Goal: Communication & Community: Participate in discussion

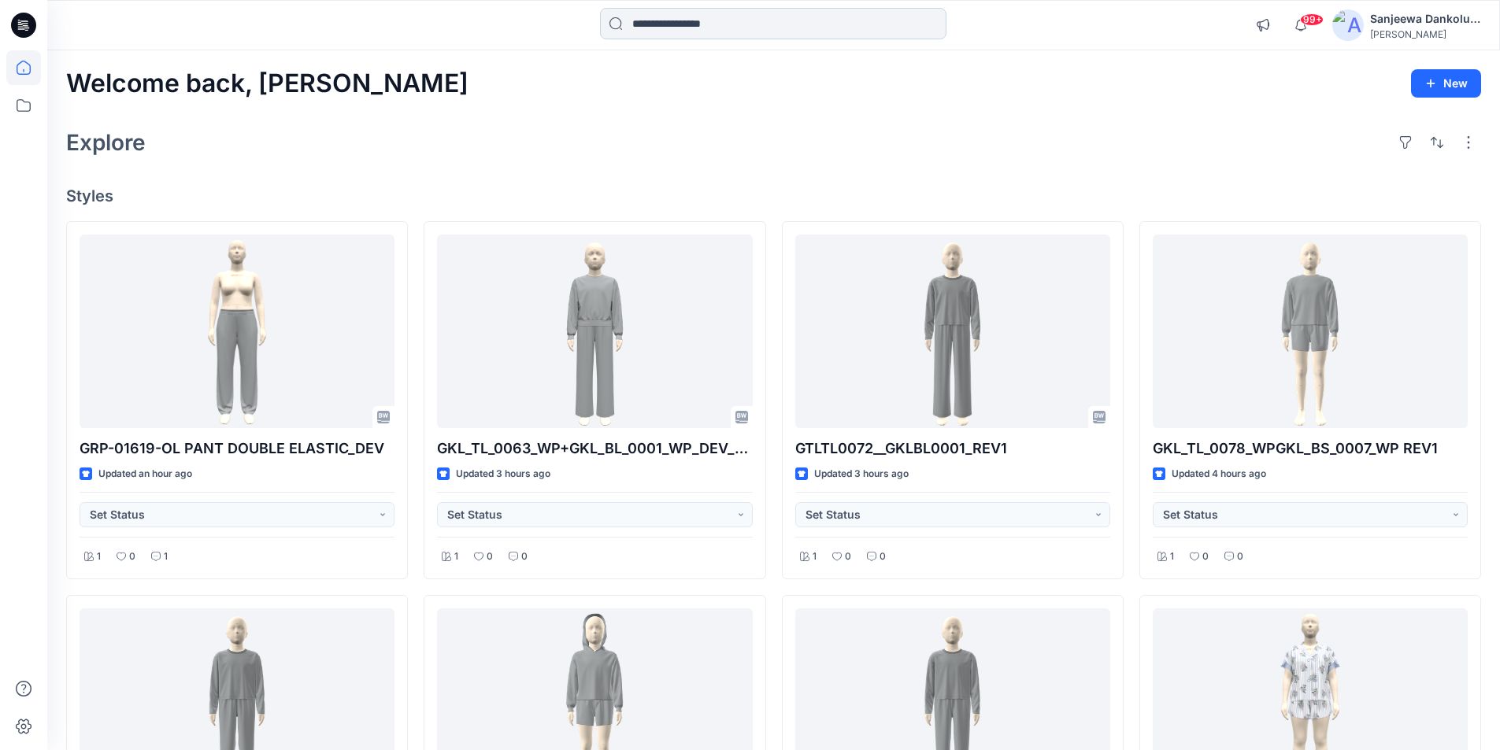
click at [667, 30] on input at bounding box center [773, 23] width 346 height 31
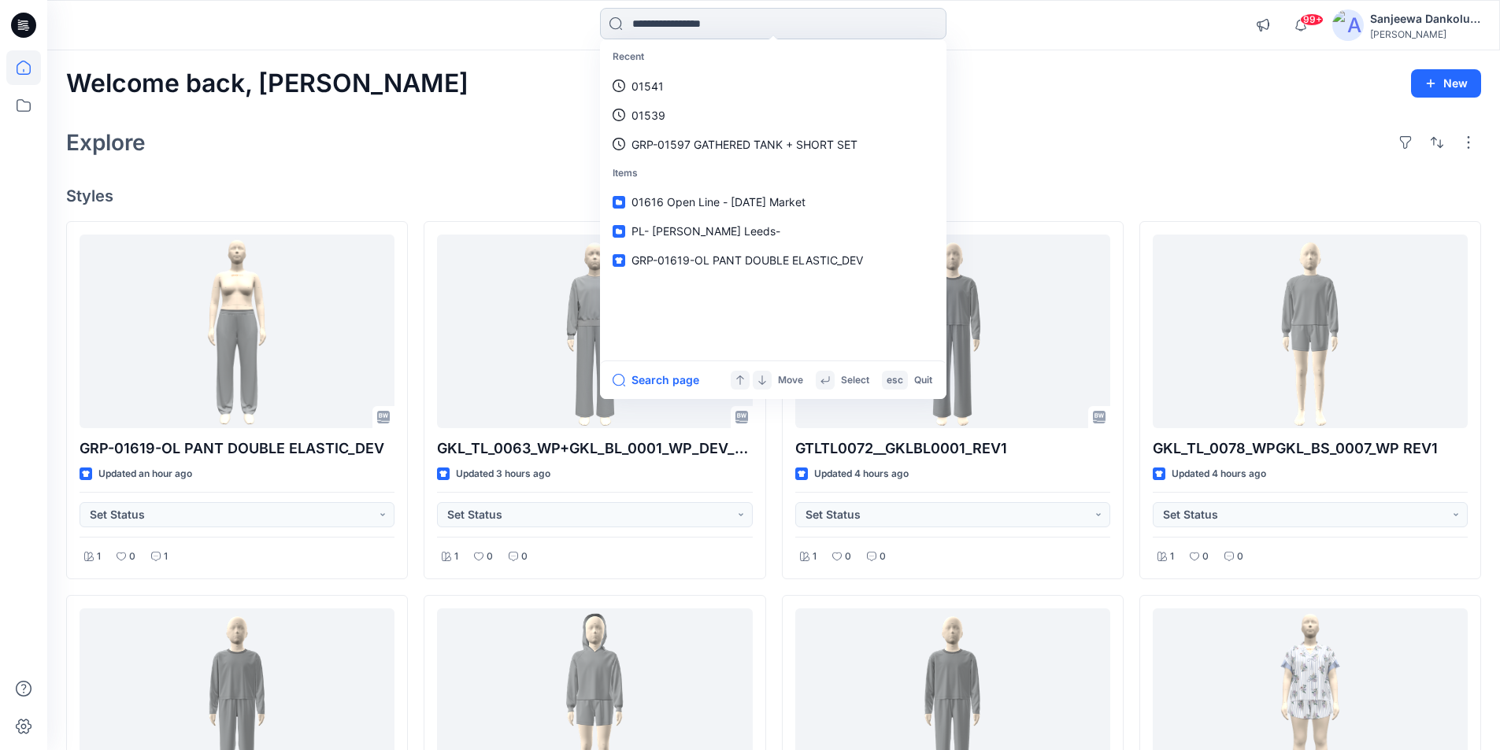
paste input "*****"
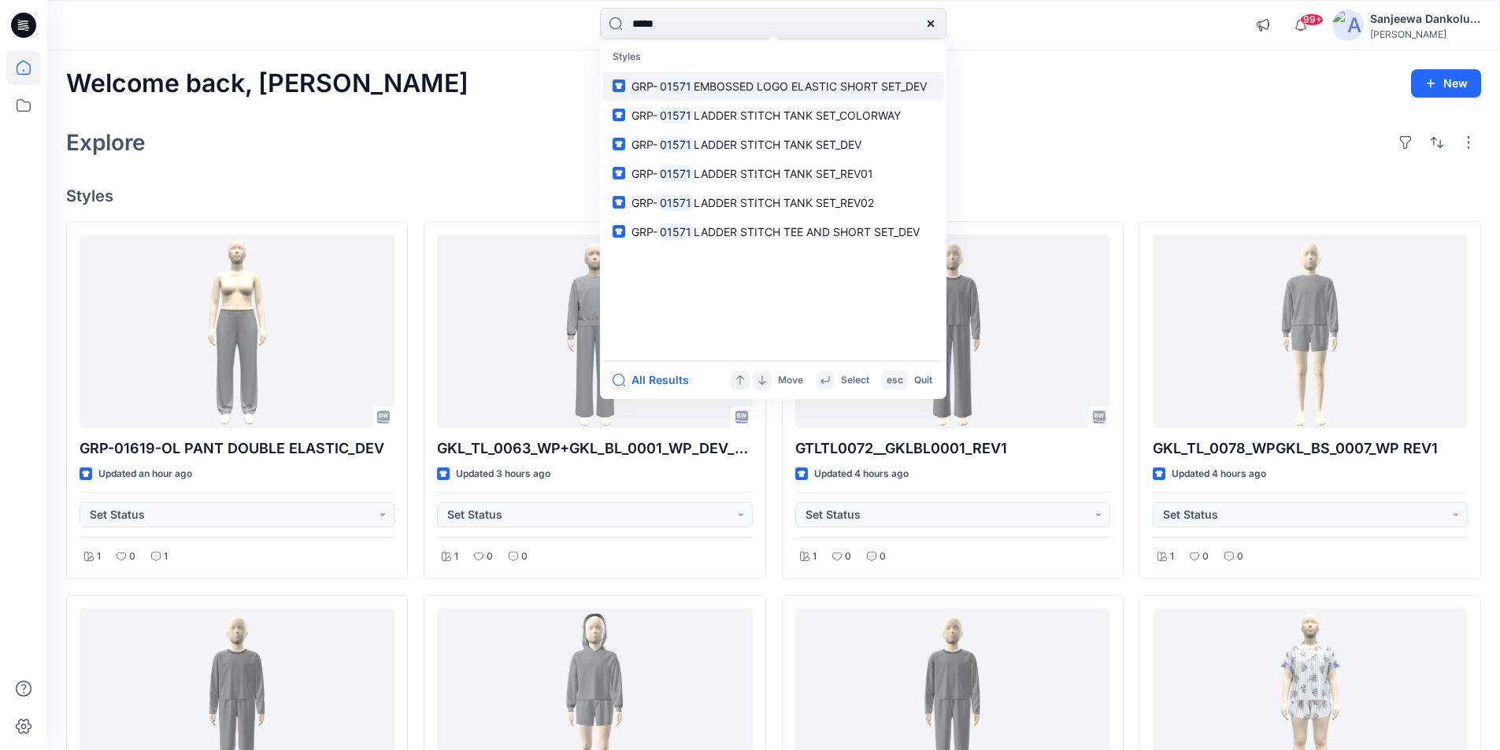
type input "*****"
click at [727, 87] on span "EMBOSSED LOGO ELASTIC SHORT SET_DEV" at bounding box center [810, 86] width 233 height 13
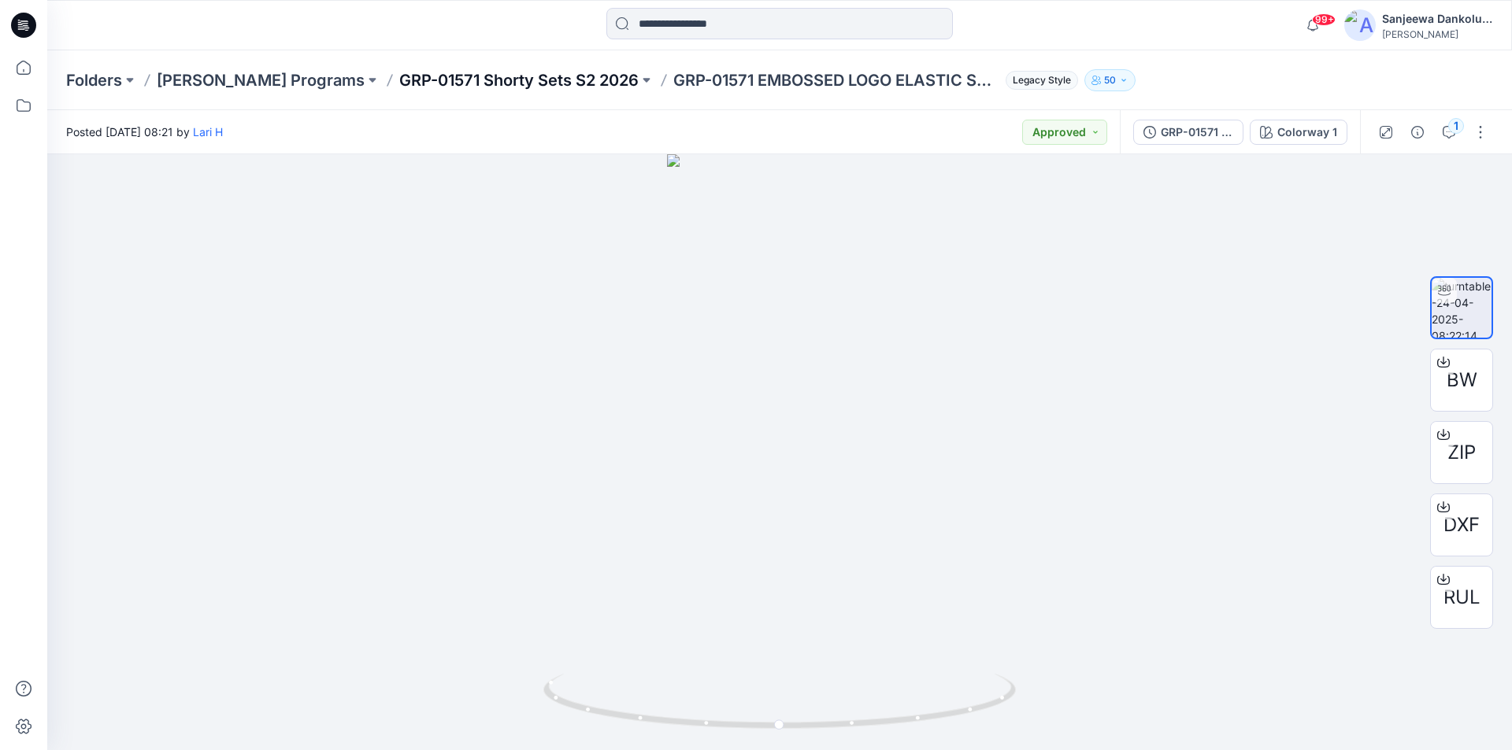
click at [466, 78] on p "GRP-01571 Shorty Sets S2 2026" at bounding box center [518, 80] width 239 height 22
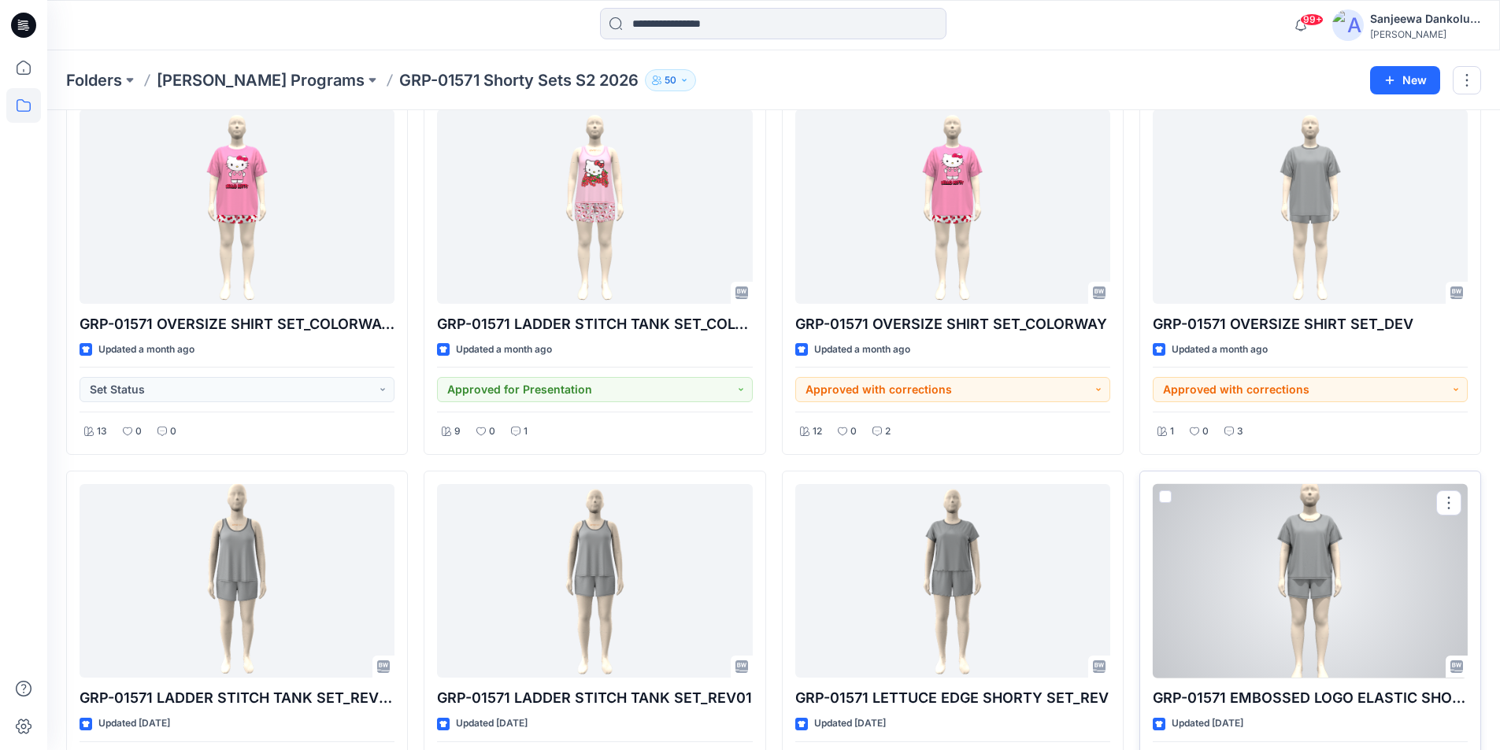
scroll to position [79, 0]
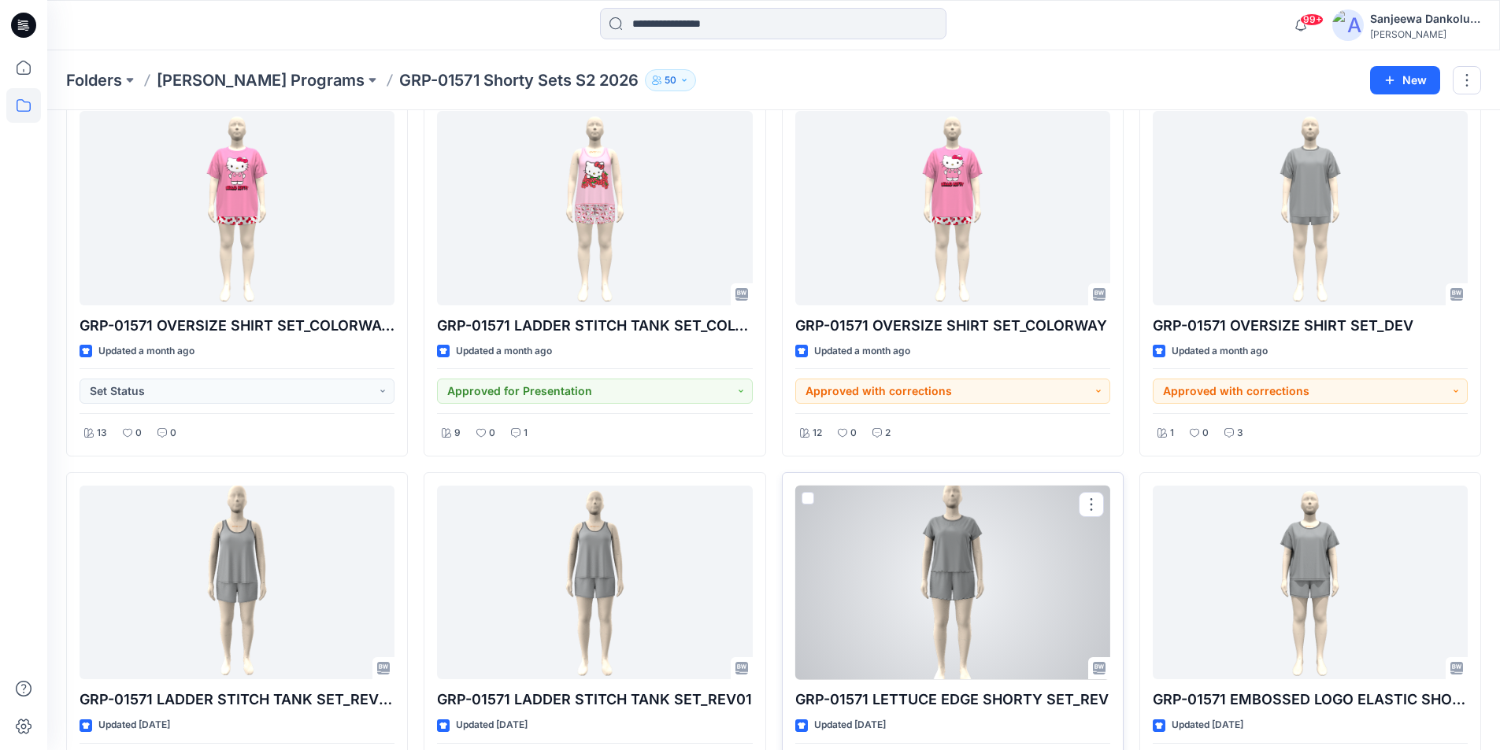
click at [928, 619] on div at bounding box center [952, 583] width 315 height 194
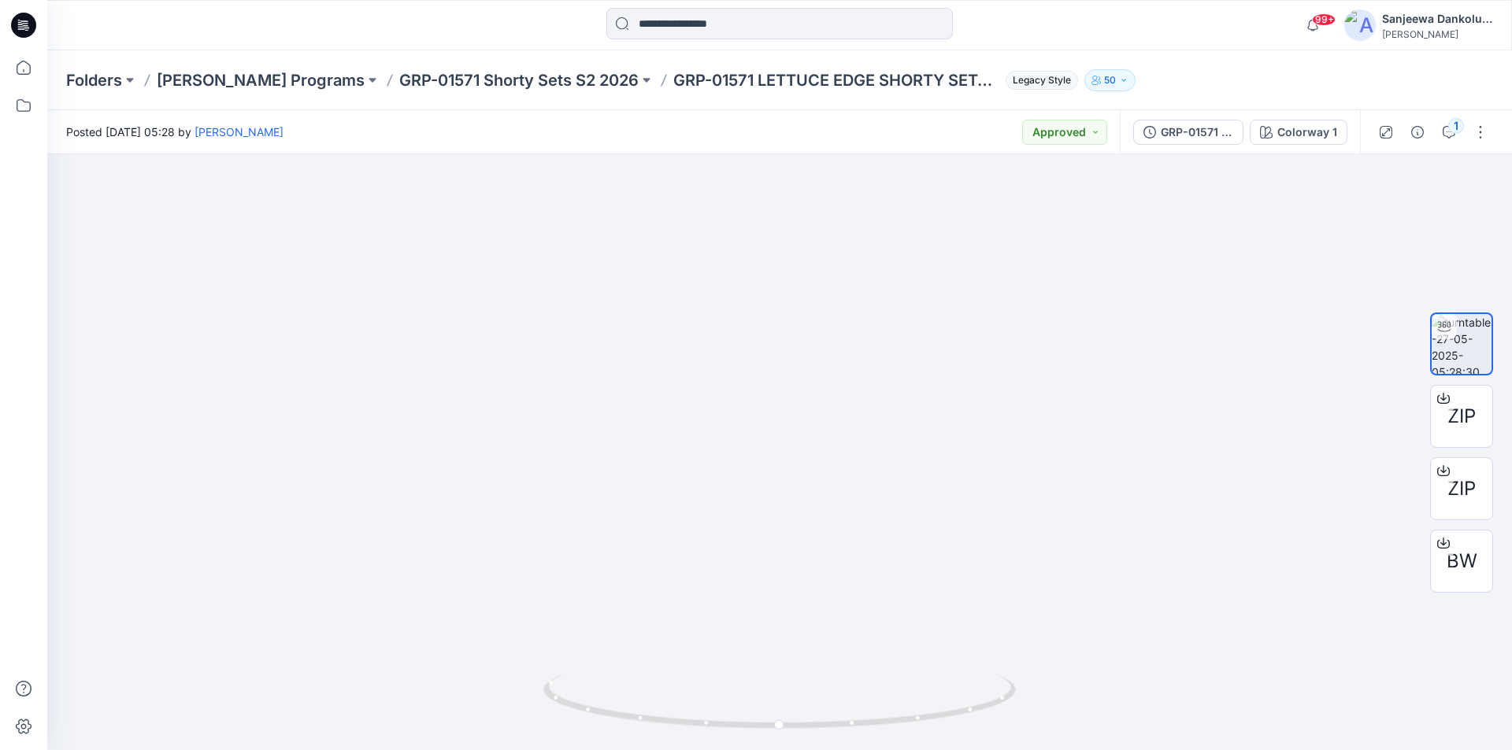
click at [32, 32] on icon at bounding box center [23, 25] width 25 height 25
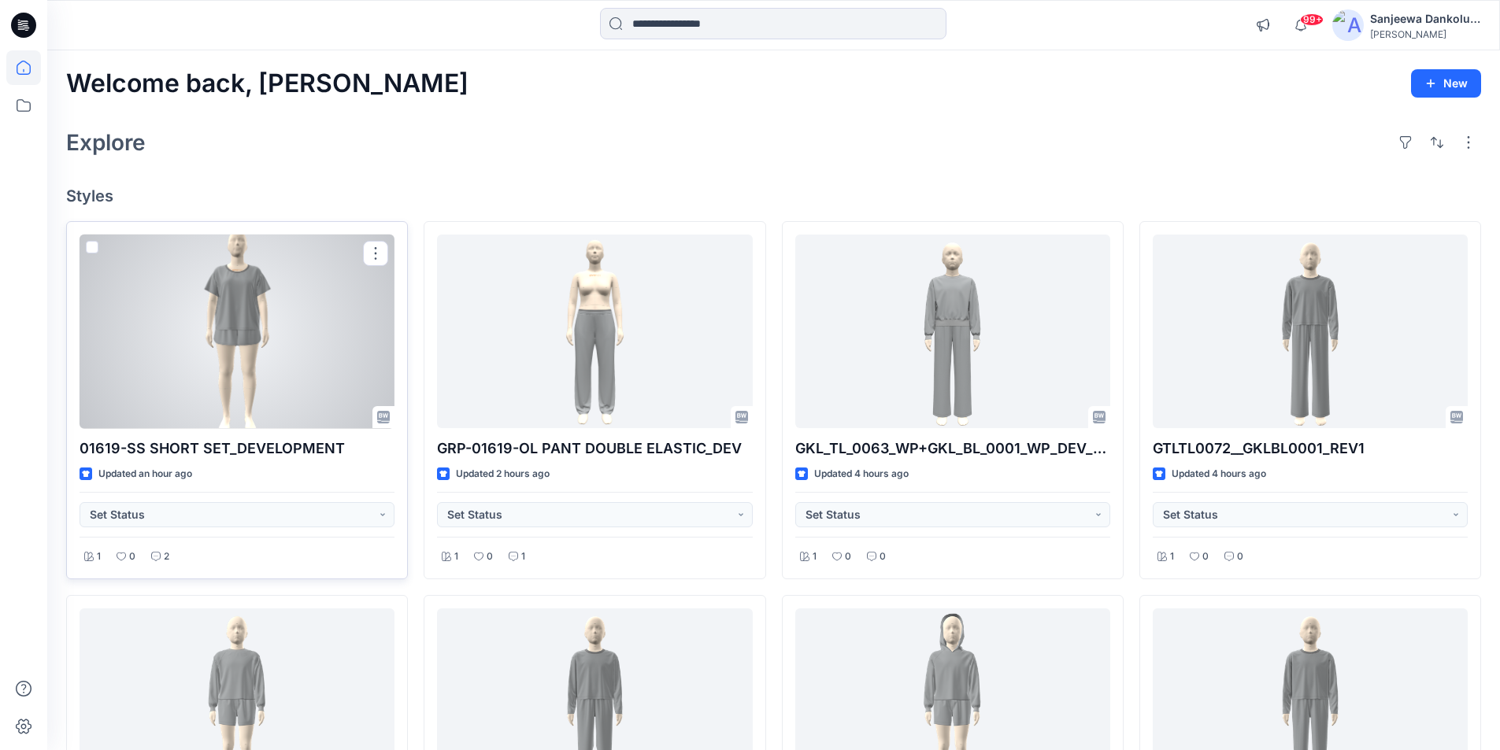
click at [326, 378] on div at bounding box center [237, 332] width 315 height 194
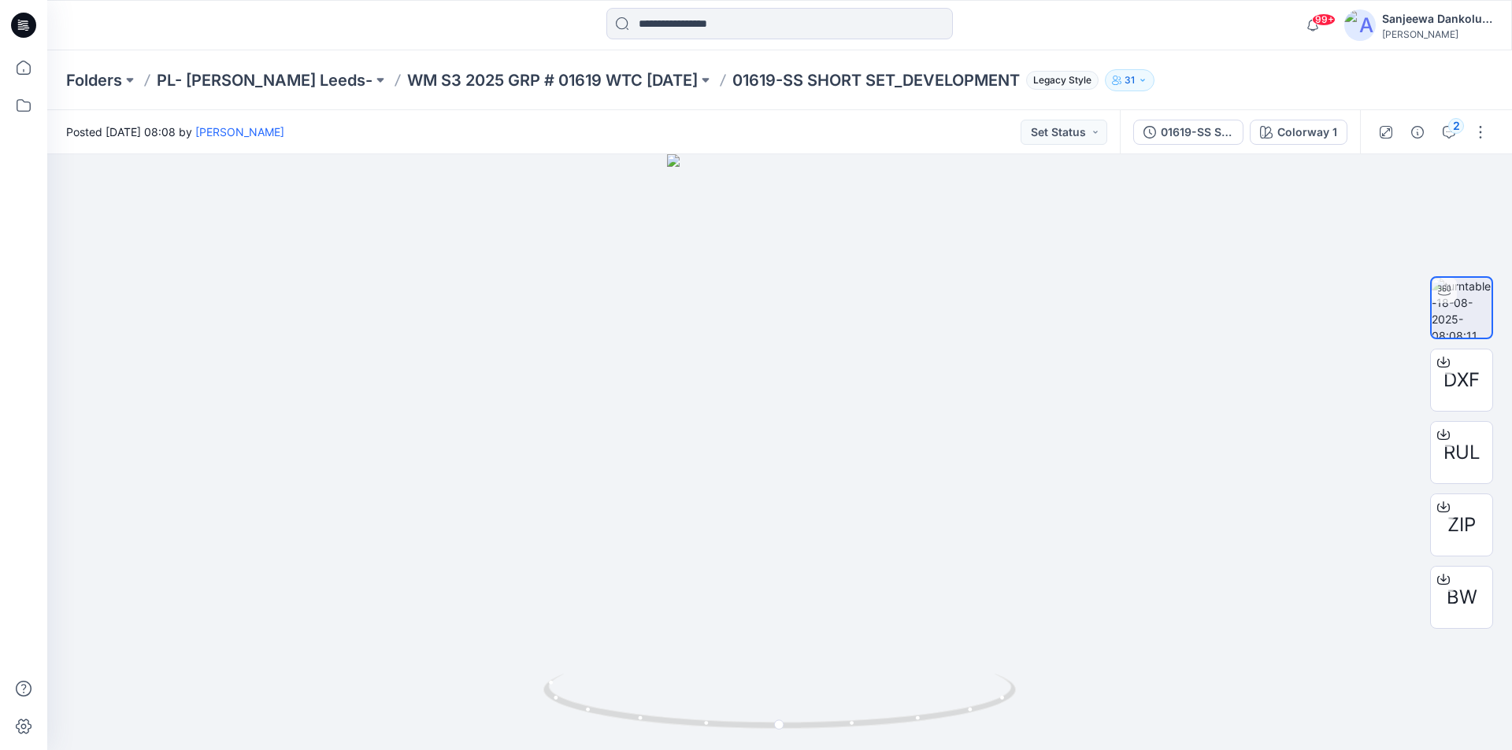
click at [31, 28] on icon at bounding box center [23, 25] width 25 height 25
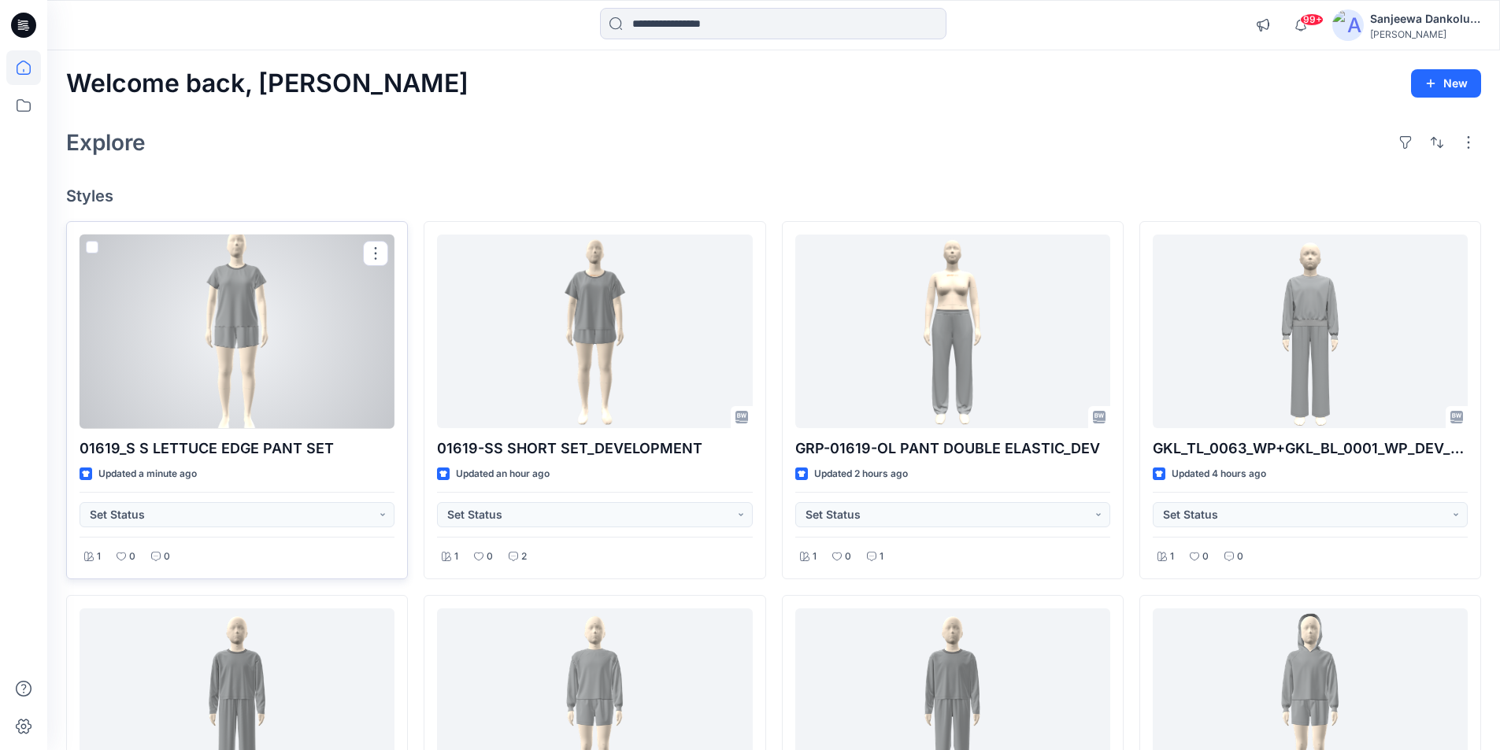
click at [289, 326] on div at bounding box center [237, 332] width 315 height 194
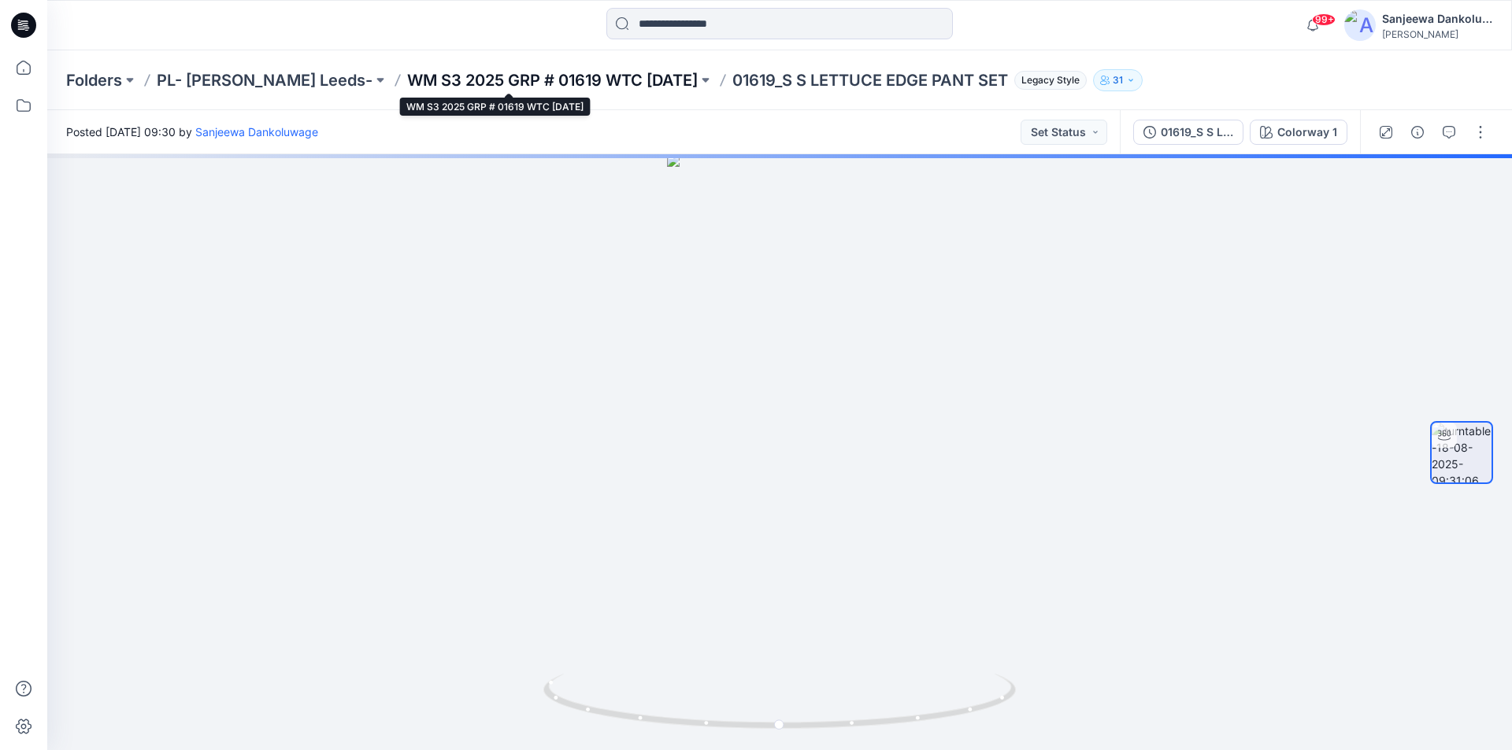
click at [477, 74] on p "WM S3 2025 GRP # 01619 WTC [DATE]" at bounding box center [552, 80] width 291 height 22
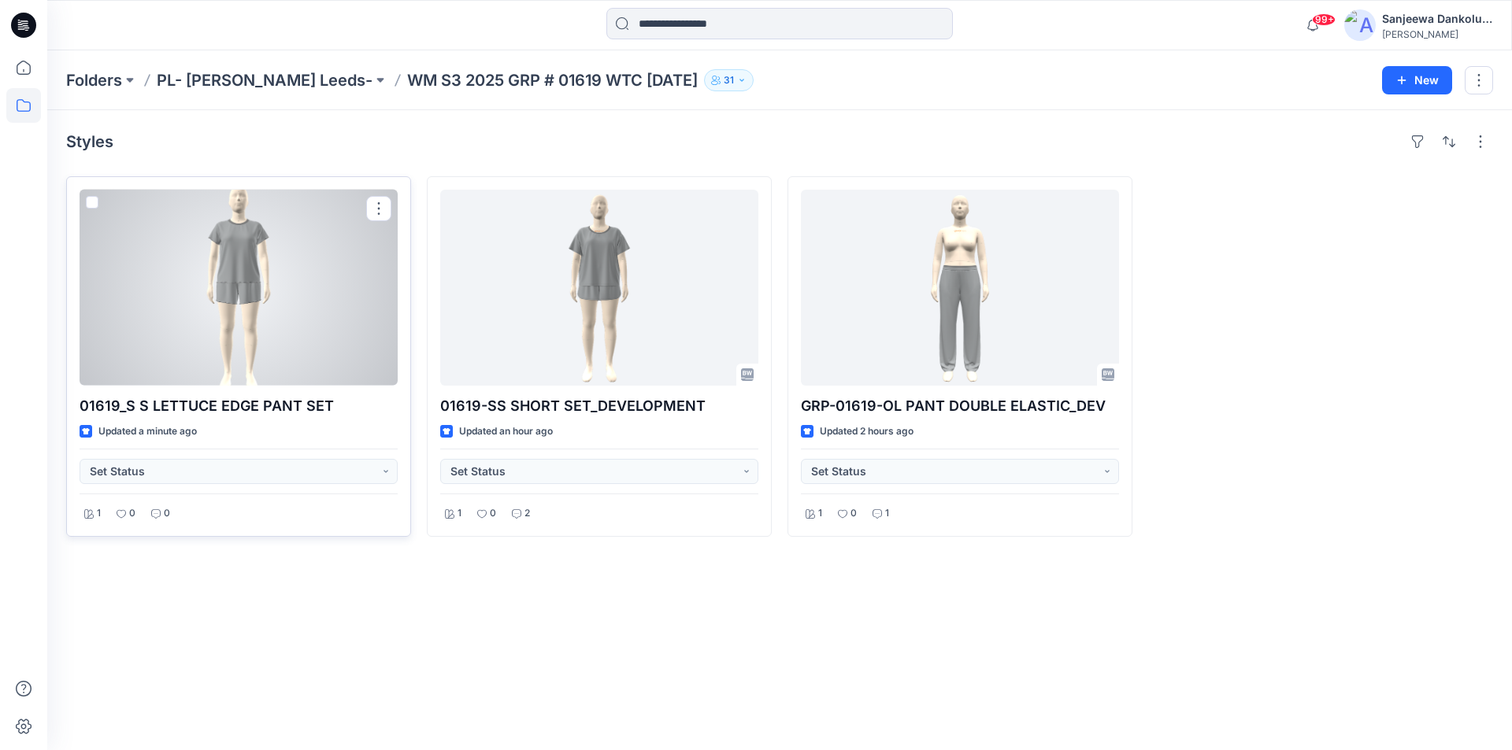
click at [310, 286] on div at bounding box center [239, 288] width 318 height 196
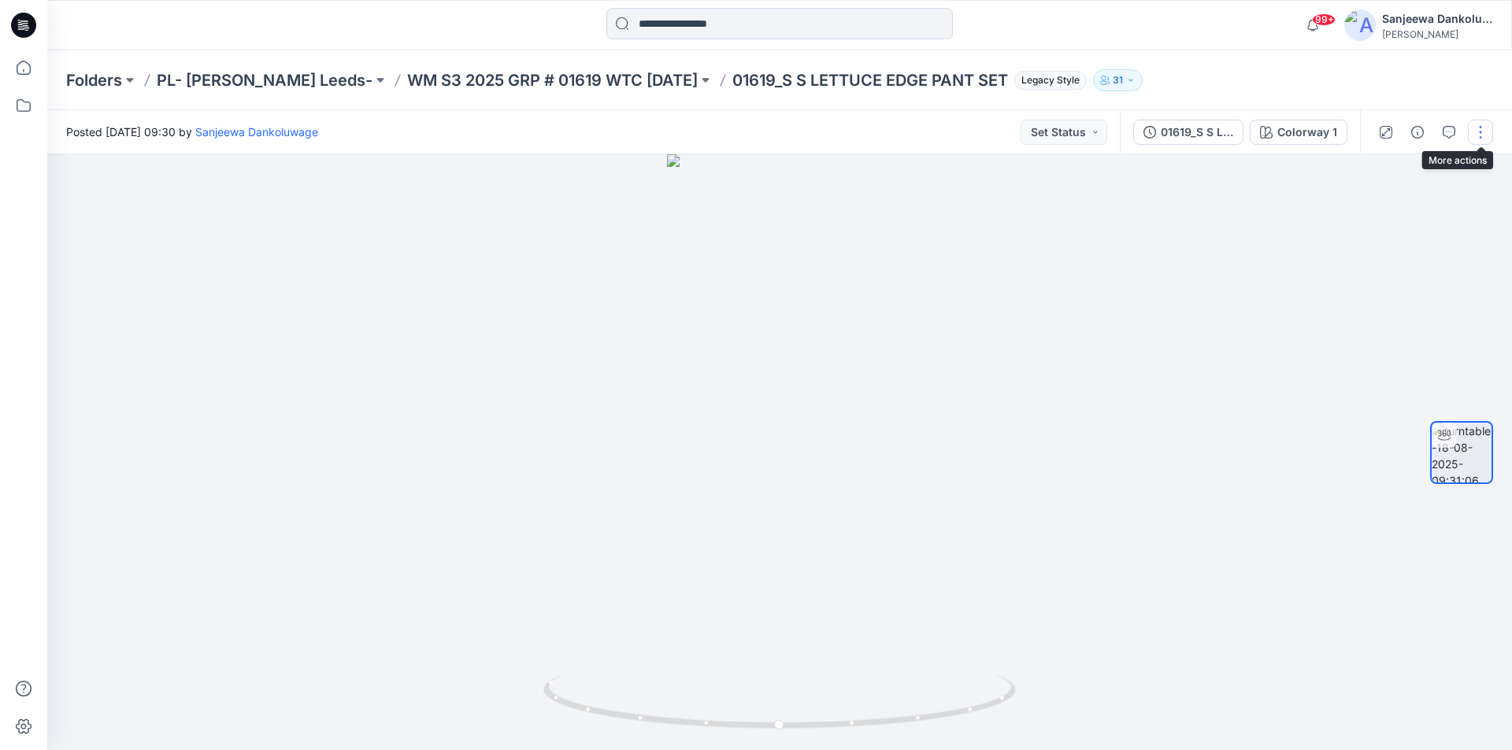
click at [1483, 136] on button "button" at bounding box center [1480, 132] width 25 height 25
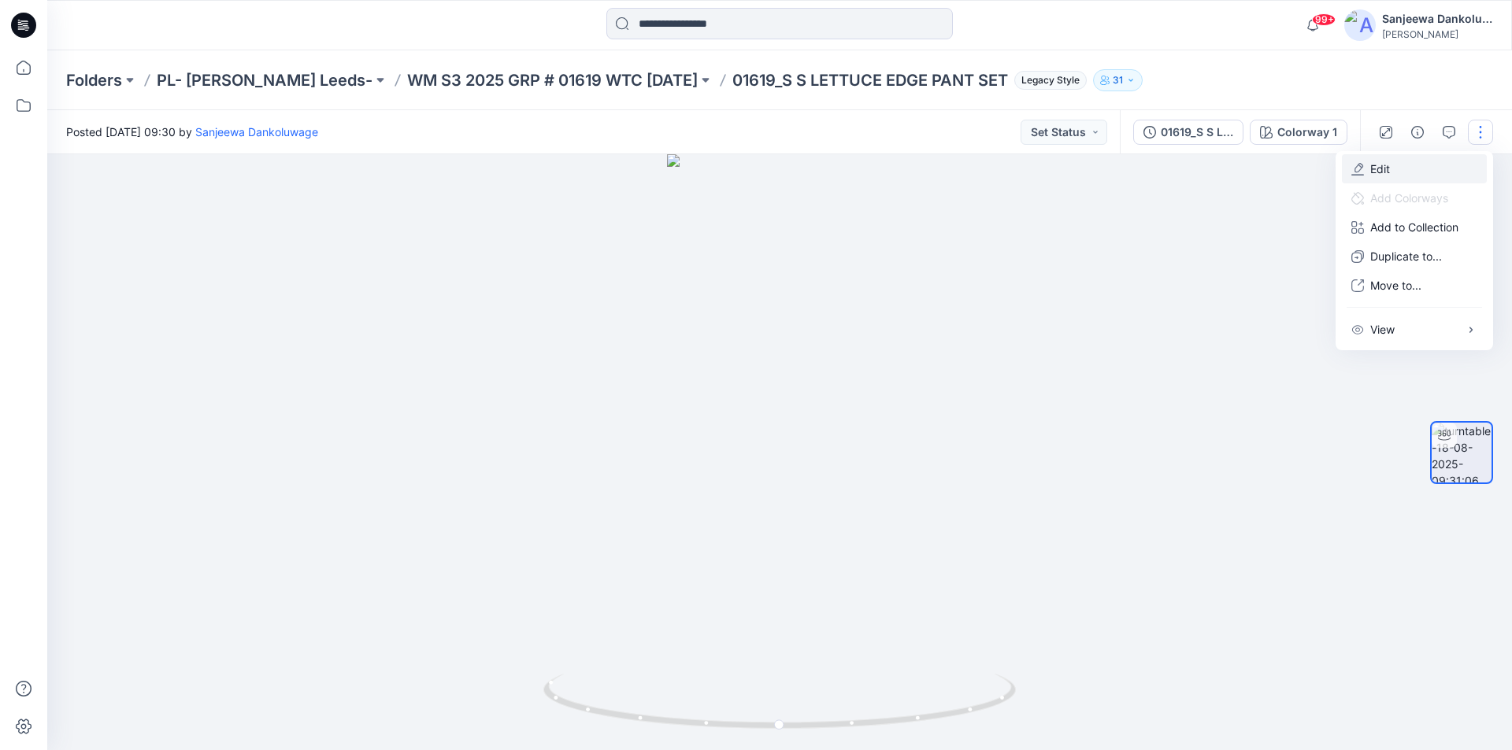
click at [1382, 164] on p "Edit" at bounding box center [1380, 169] width 20 height 17
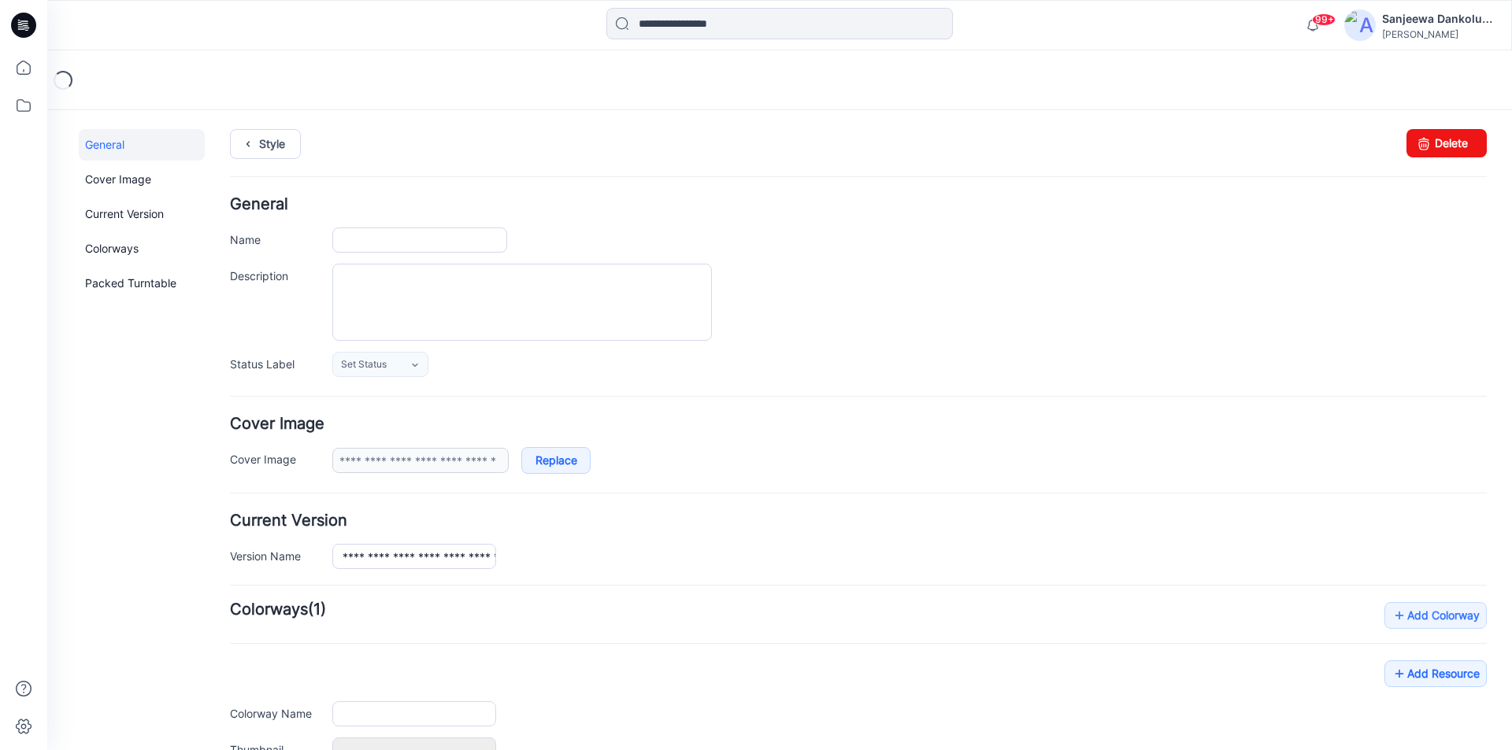
type input "**********"
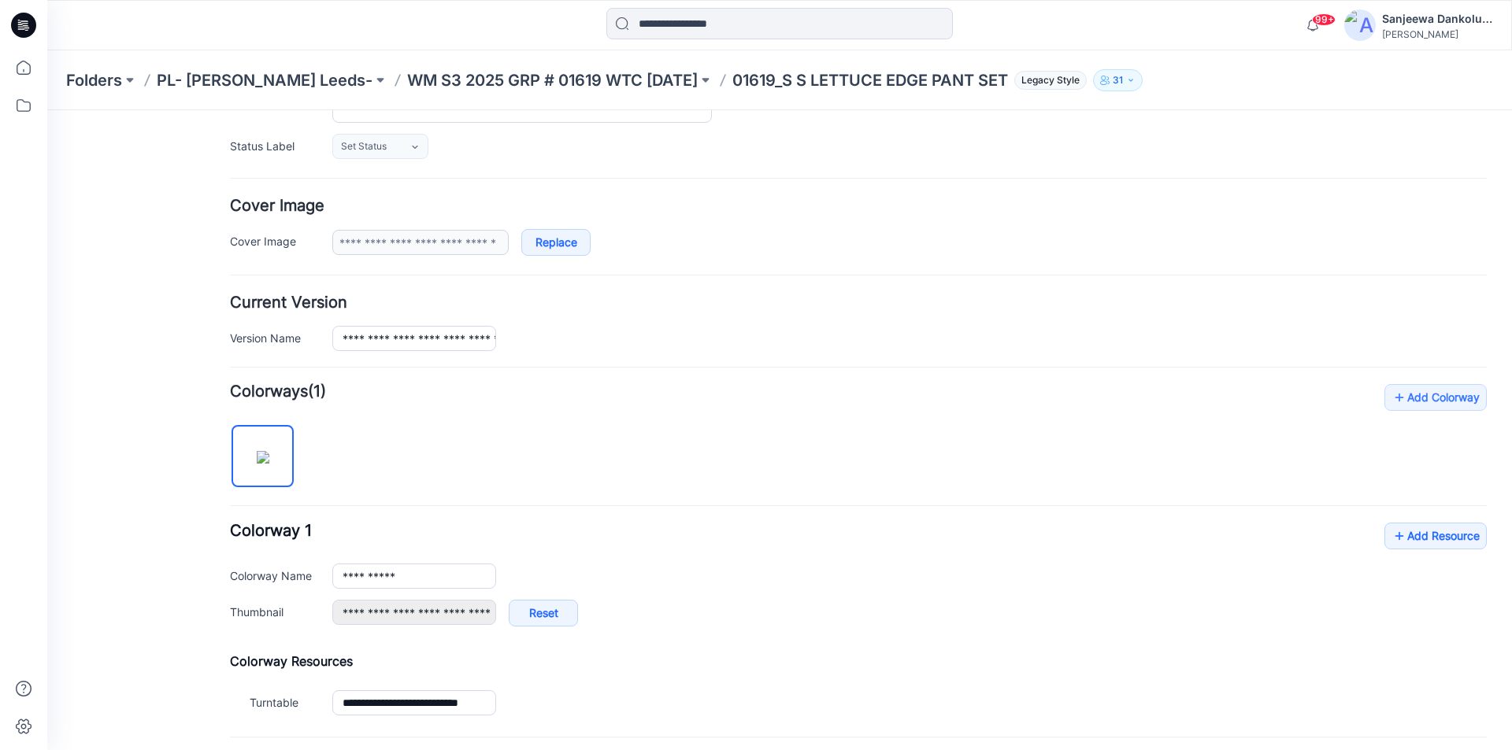
scroll to position [236, 0]
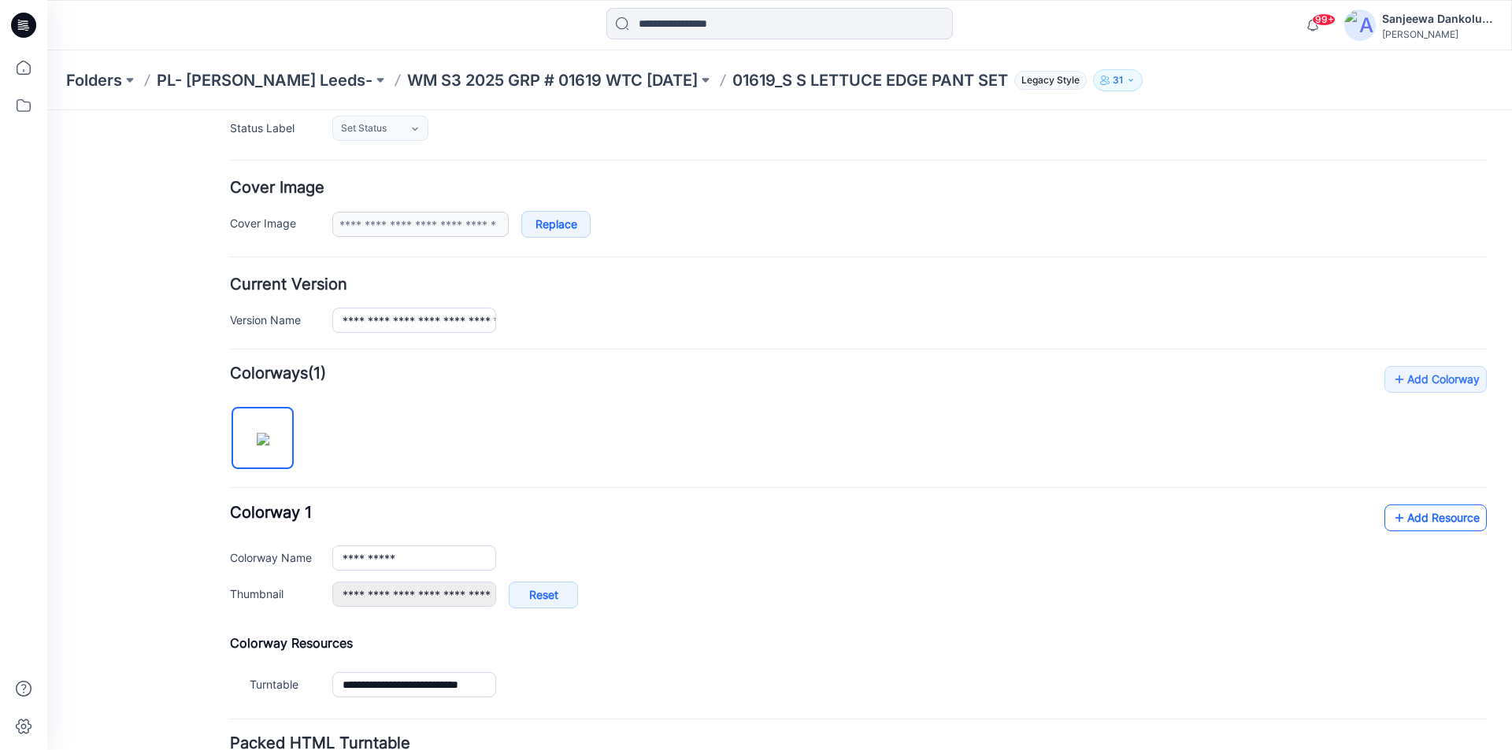
click at [1410, 513] on link "Add Resource" at bounding box center [1435, 518] width 102 height 27
click at [1441, 517] on link "Add Resource" at bounding box center [1435, 518] width 102 height 27
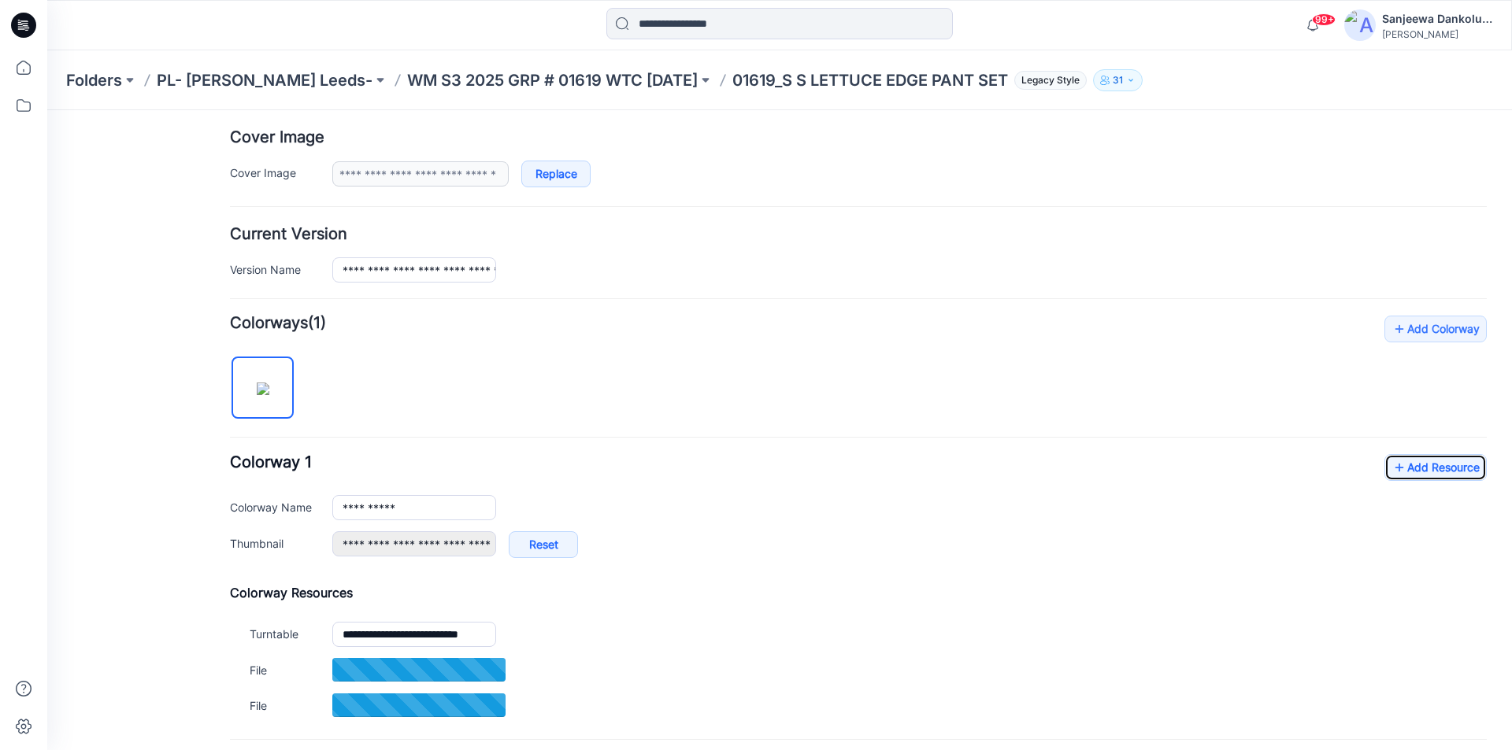
scroll to position [315, 0]
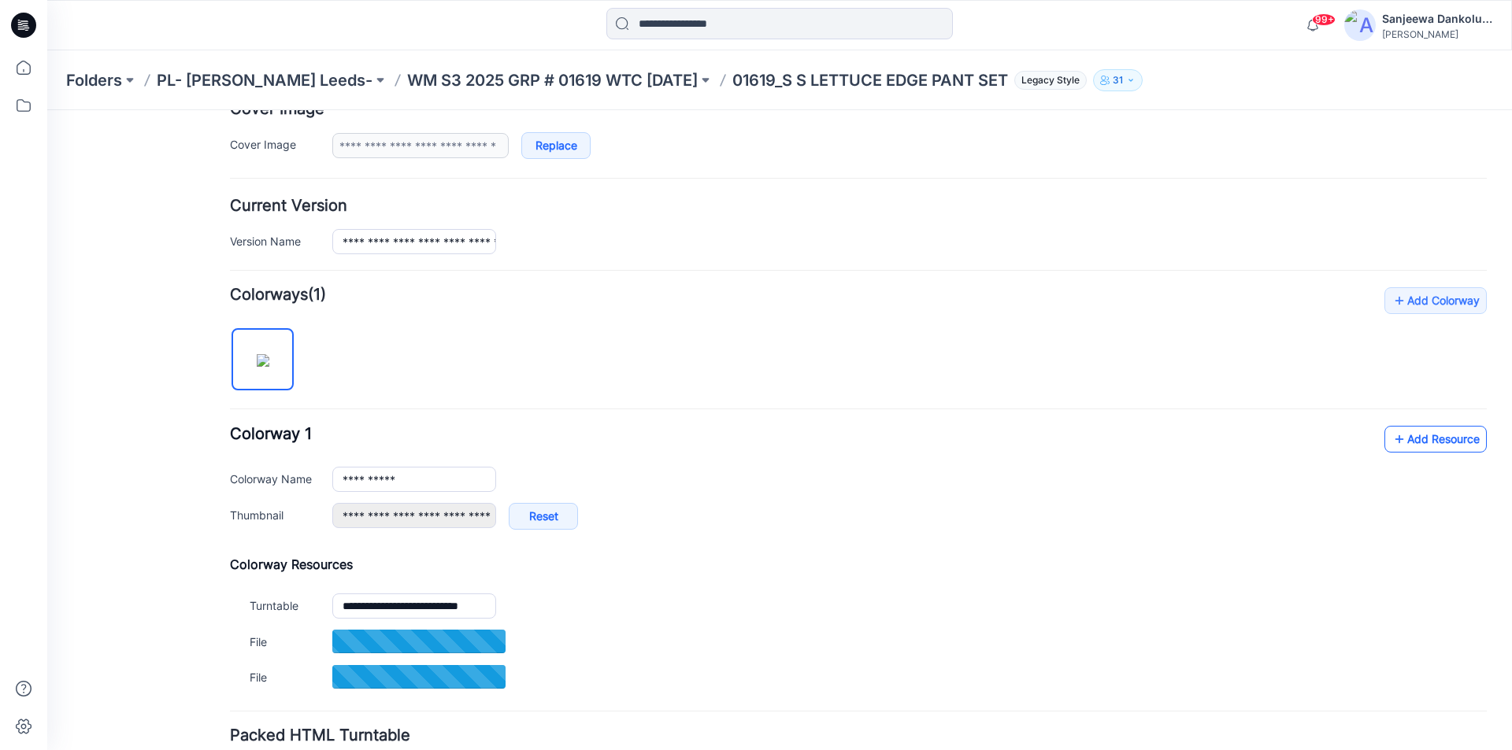
click at [1417, 440] on link "Add Resource" at bounding box center [1435, 439] width 102 height 27
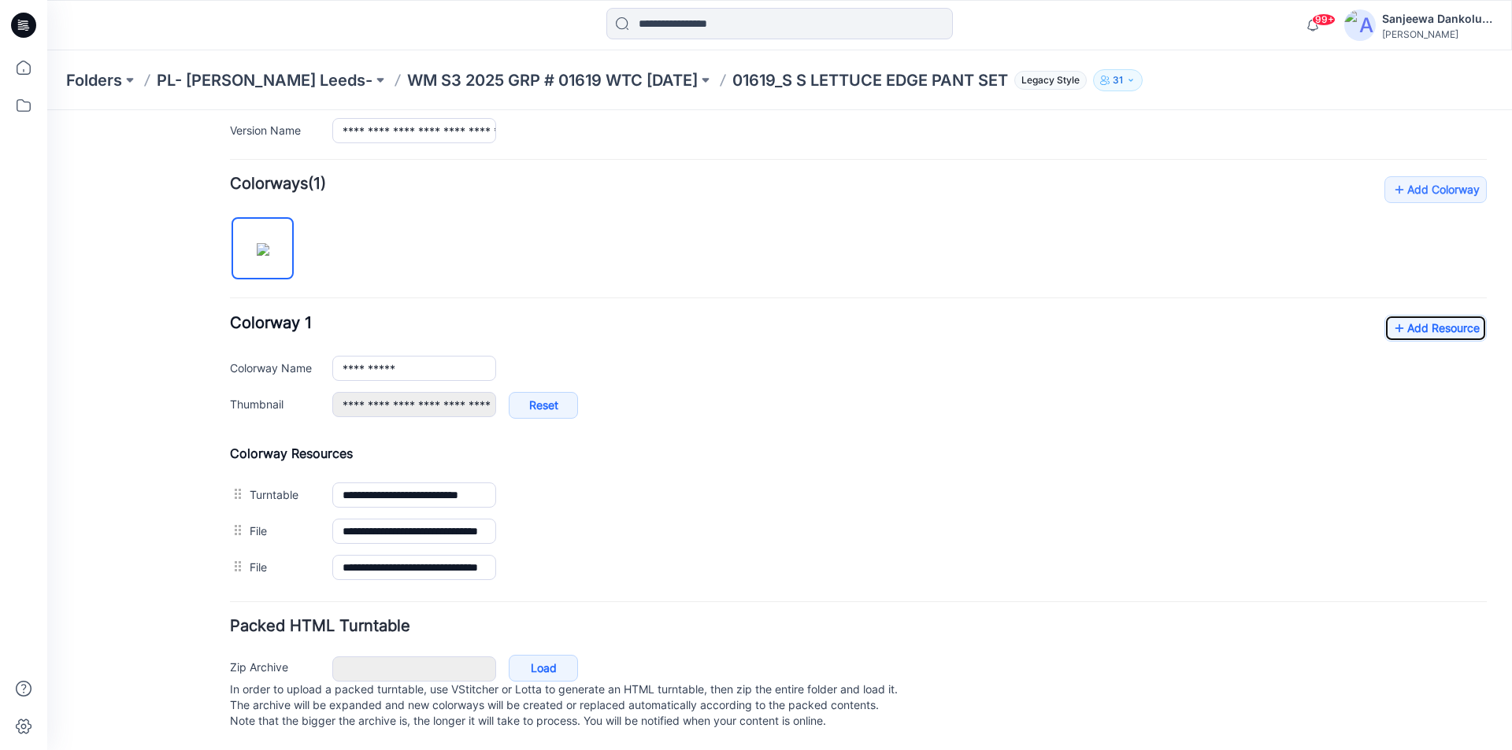
scroll to position [442, 0]
click at [1414, 315] on link "Add Resource" at bounding box center [1435, 328] width 102 height 27
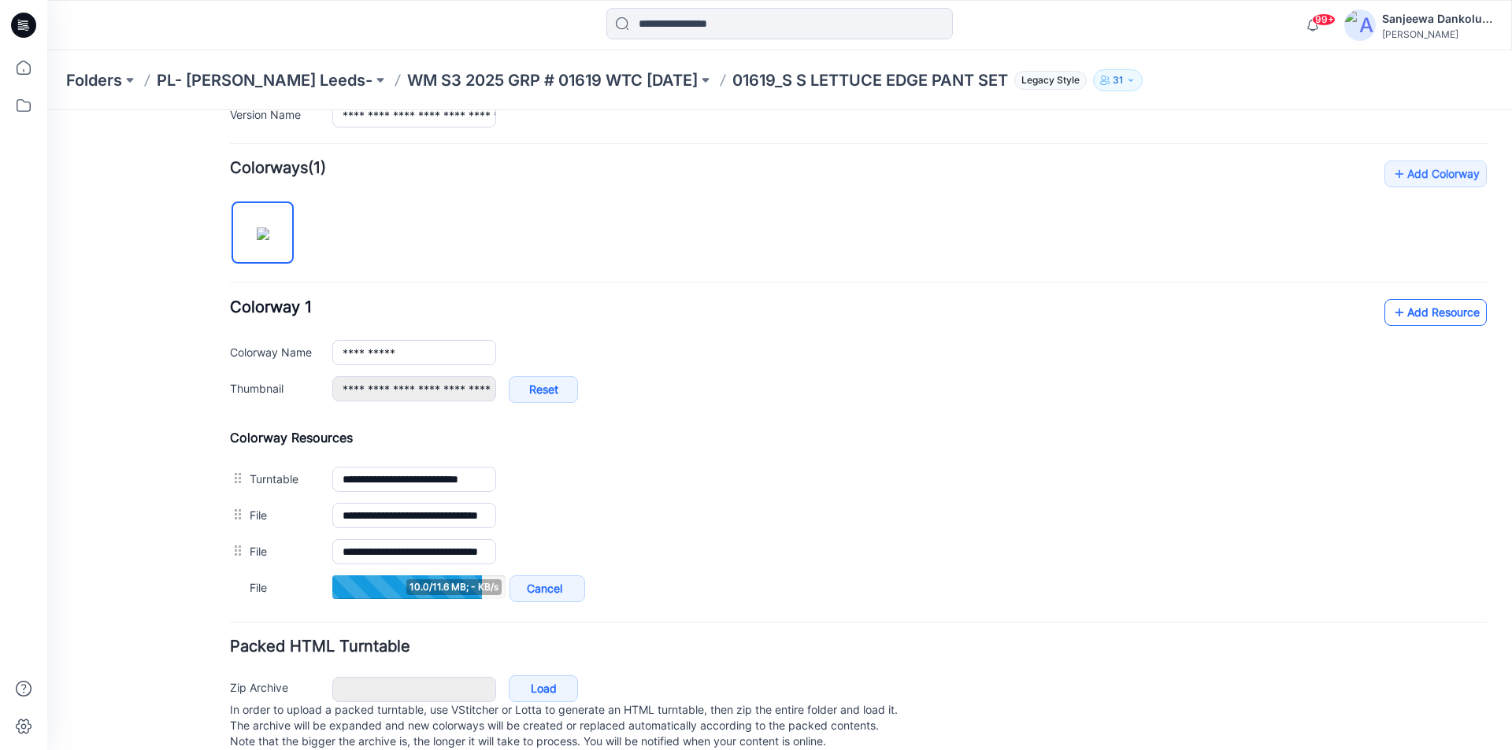
click at [1432, 317] on link "Add Resource" at bounding box center [1435, 312] width 102 height 27
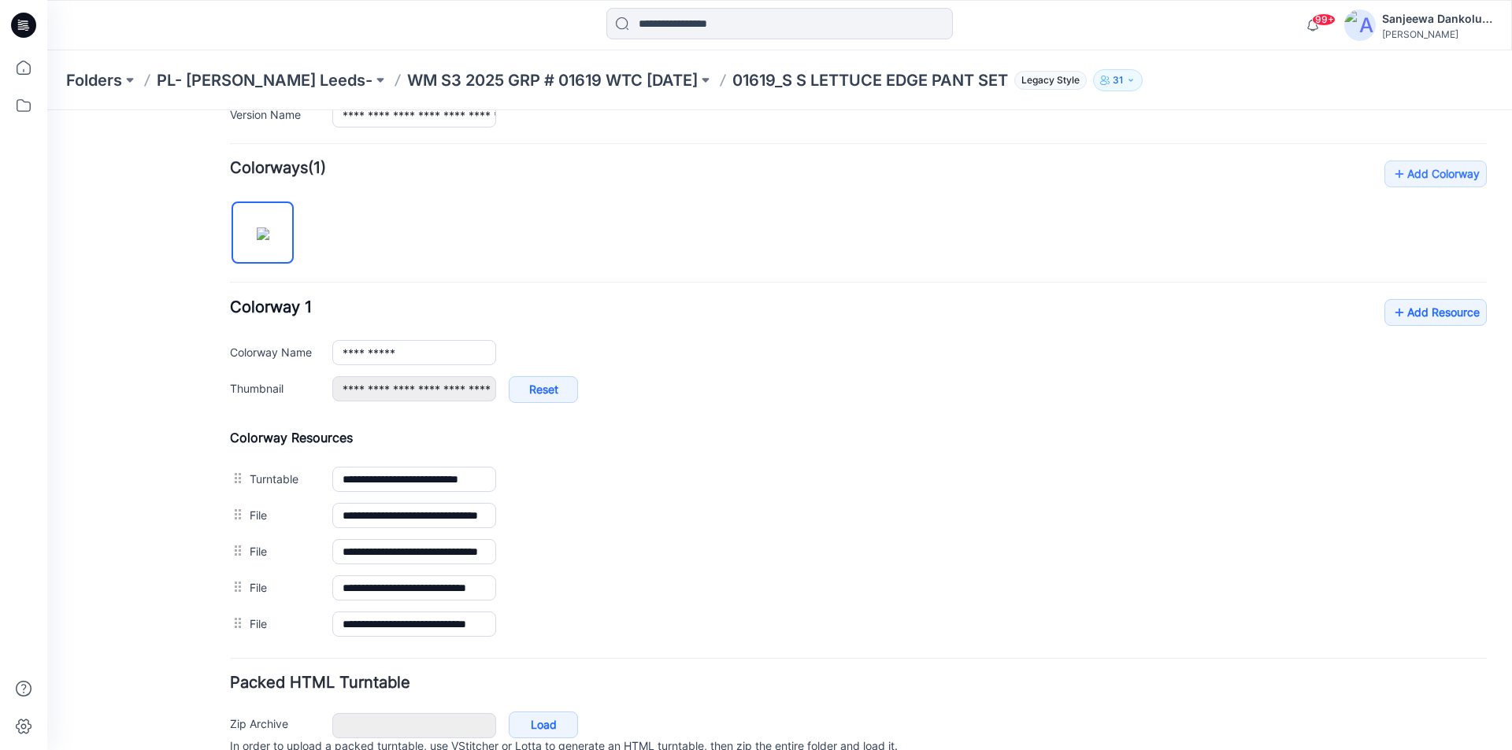
click at [24, 17] on icon at bounding box center [23, 25] width 25 height 25
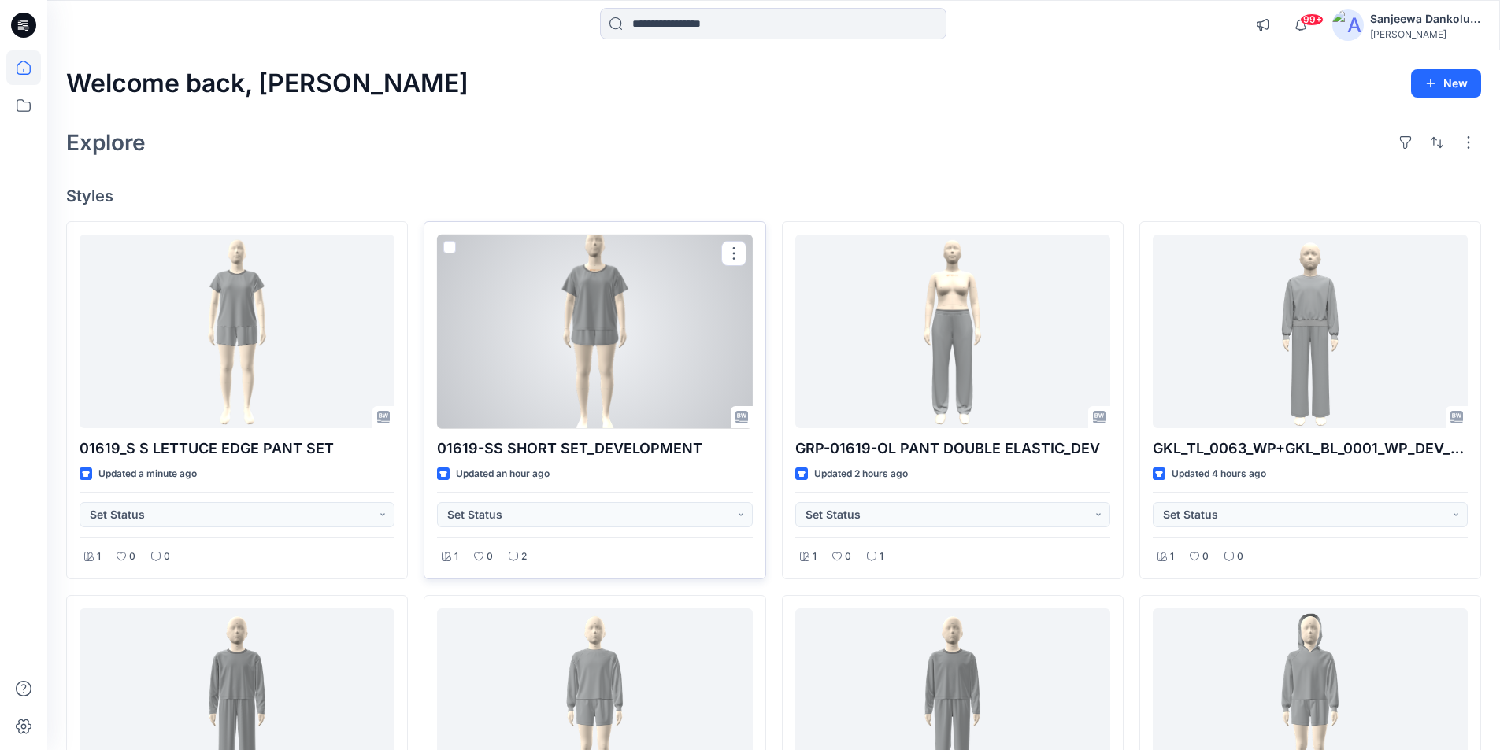
click at [656, 286] on div at bounding box center [594, 332] width 315 height 194
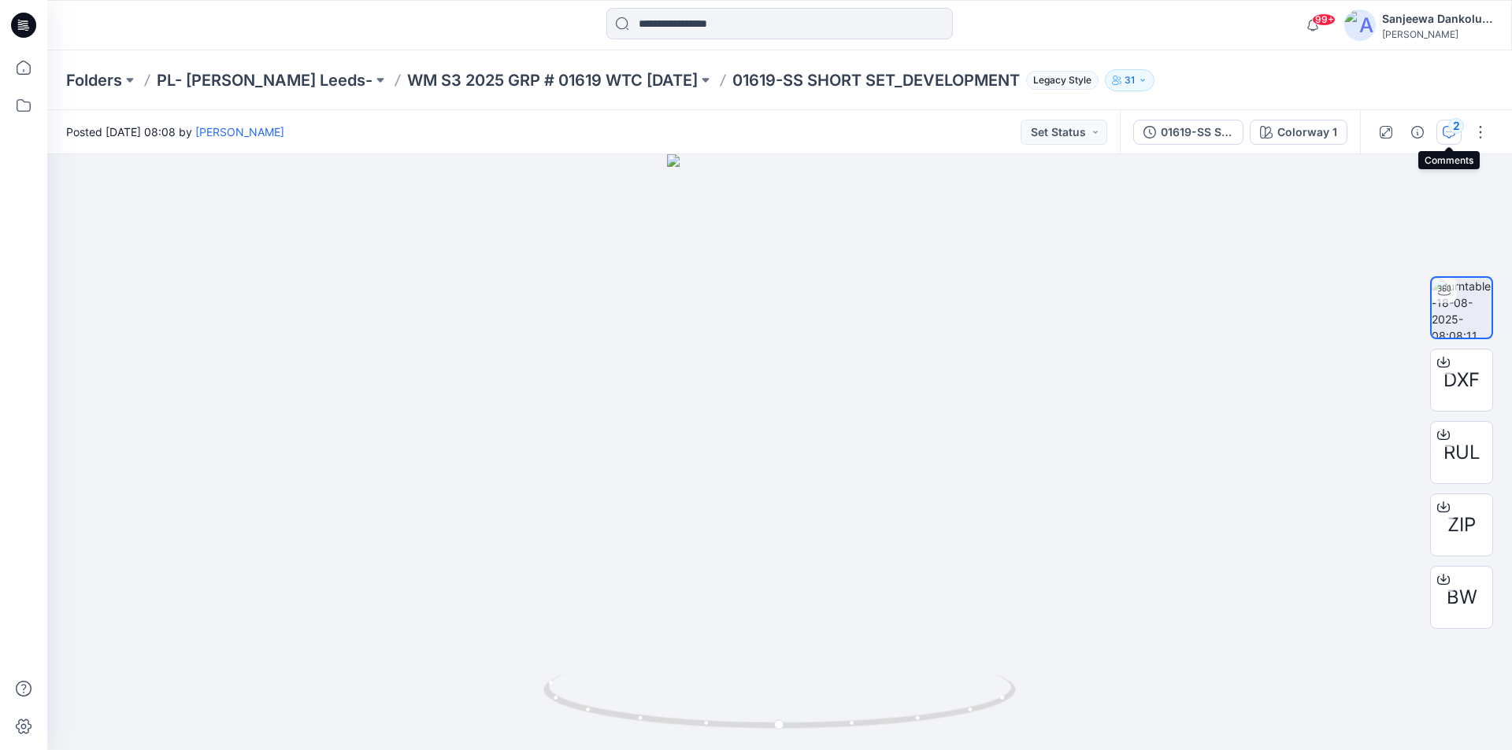
click at [1458, 128] on div "2" at bounding box center [1456, 126] width 16 height 16
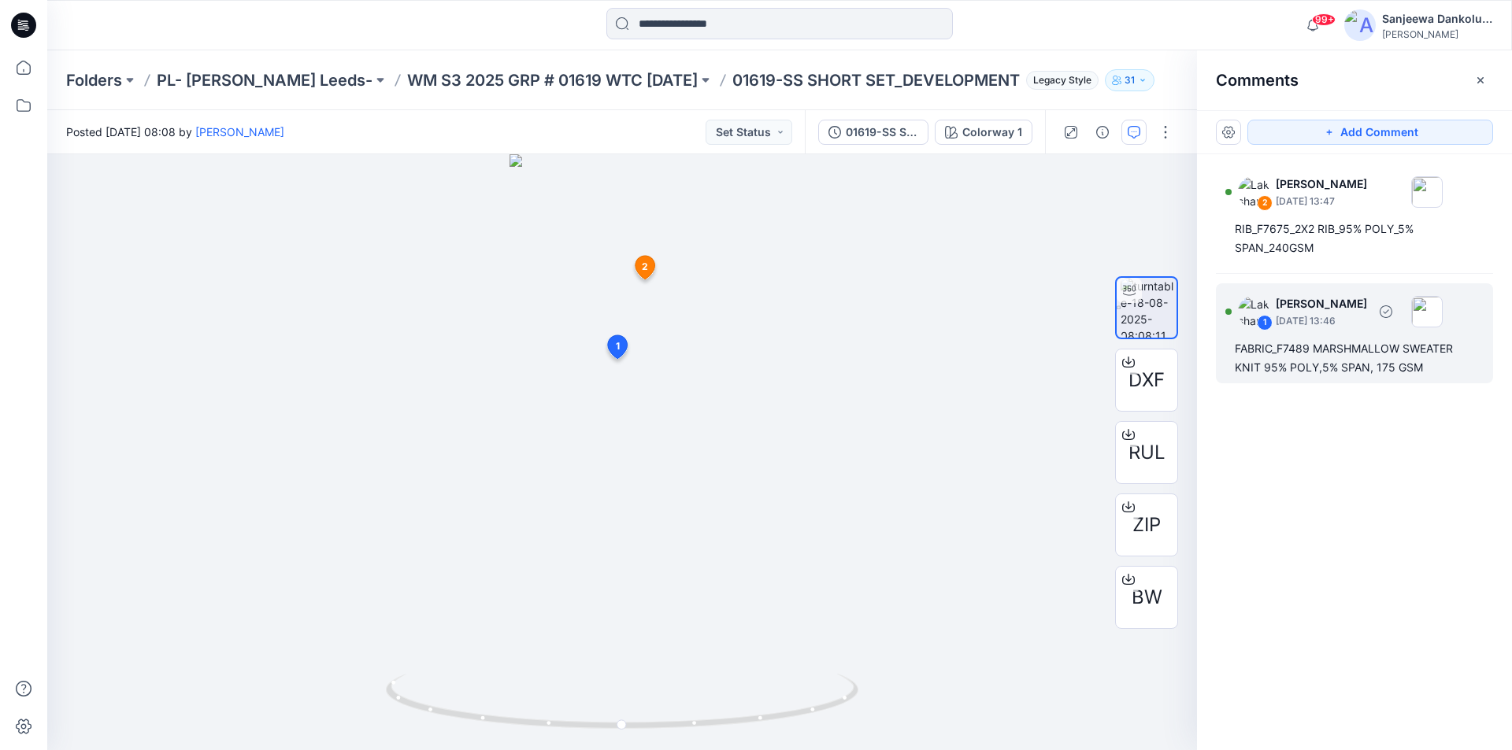
drag, startPoint x: 1359, startPoint y: 365, endPoint x: 1422, endPoint y: 369, distance: 63.2
click at [1422, 369] on div "FABRIC_F7489 MARSHMALLOW SWEATER KNIT 95% POLY,5% SPAN, 175 GSM" at bounding box center [1354, 358] width 239 height 38
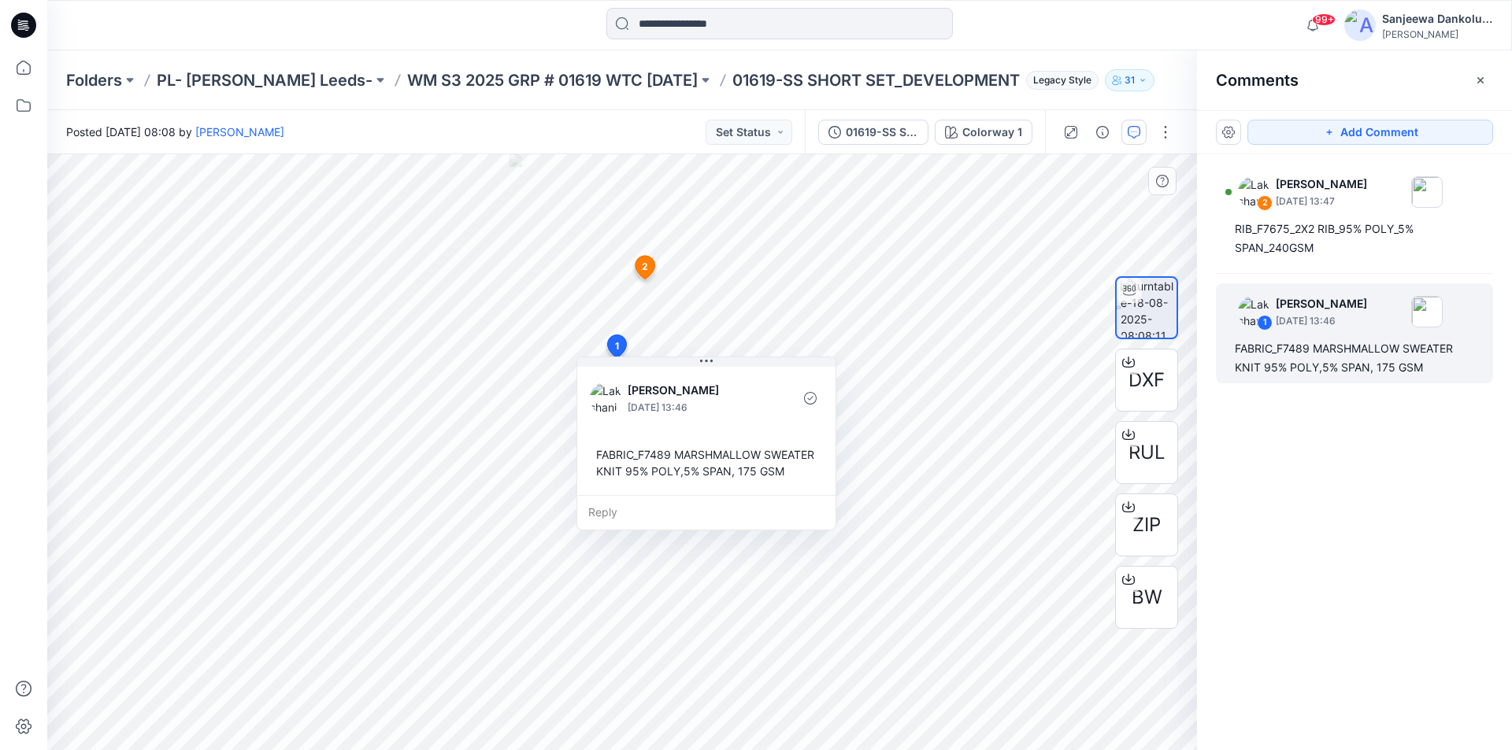
drag, startPoint x: 635, startPoint y: 497, endPoint x: 620, endPoint y: 487, distance: 18.4
click at [620, 486] on div "FABRIC_F7489 MARSHMALLOW SWEATER KNIT 95% POLY,5% SPAN, 175 GSM" at bounding box center [706, 463] width 233 height 46
click at [617, 486] on div "FABRIC_F7489 MARSHMALLOW SWEATER KNIT 95% POLY,5% SPAN, 175 GSM" at bounding box center [706, 463] width 233 height 46
drag, startPoint x: 618, startPoint y: 487, endPoint x: 598, endPoint y: 486, distance: 19.7
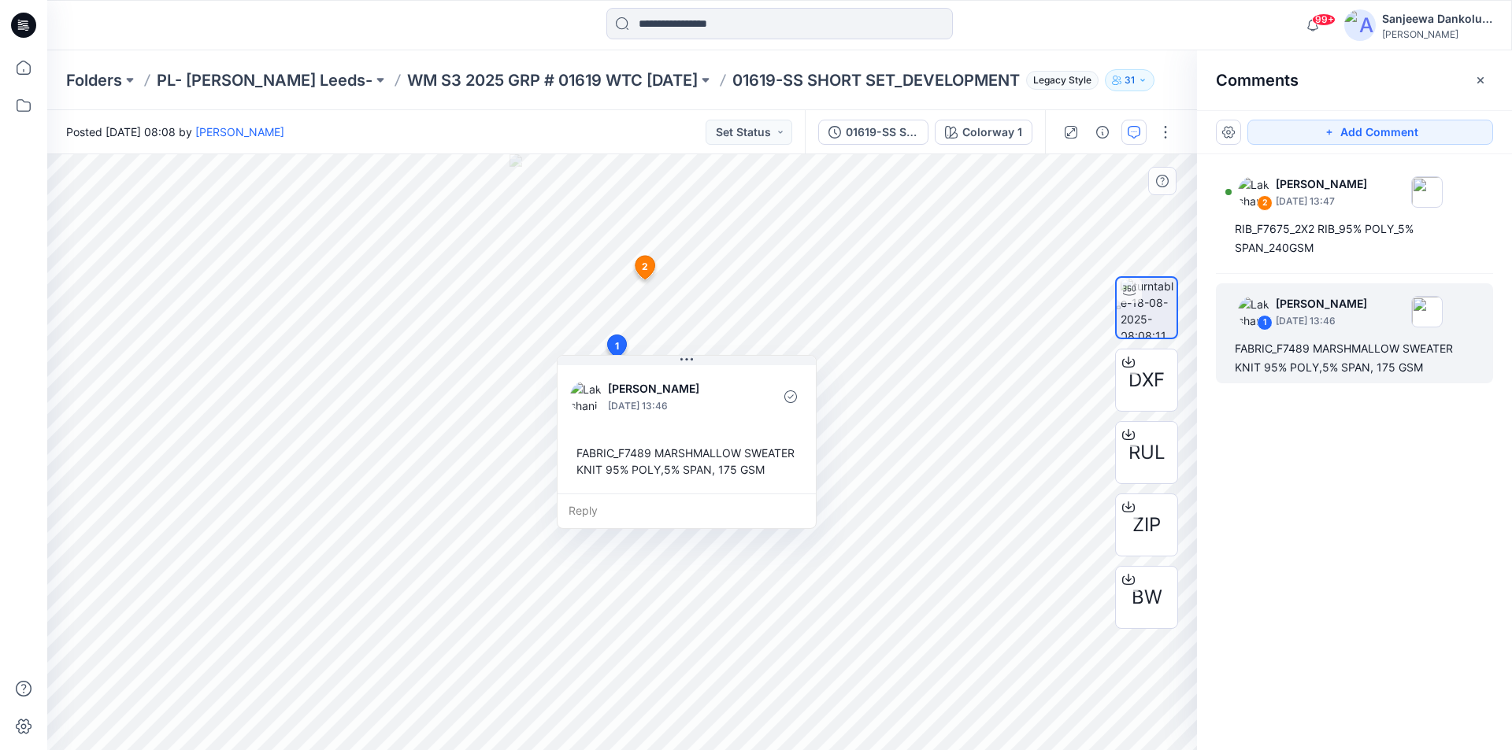
click at [598, 484] on div "FABRIC_F7489 MARSHMALLOW SWEATER KNIT 95% POLY,5% SPAN, 175 GSM" at bounding box center [686, 462] width 233 height 46
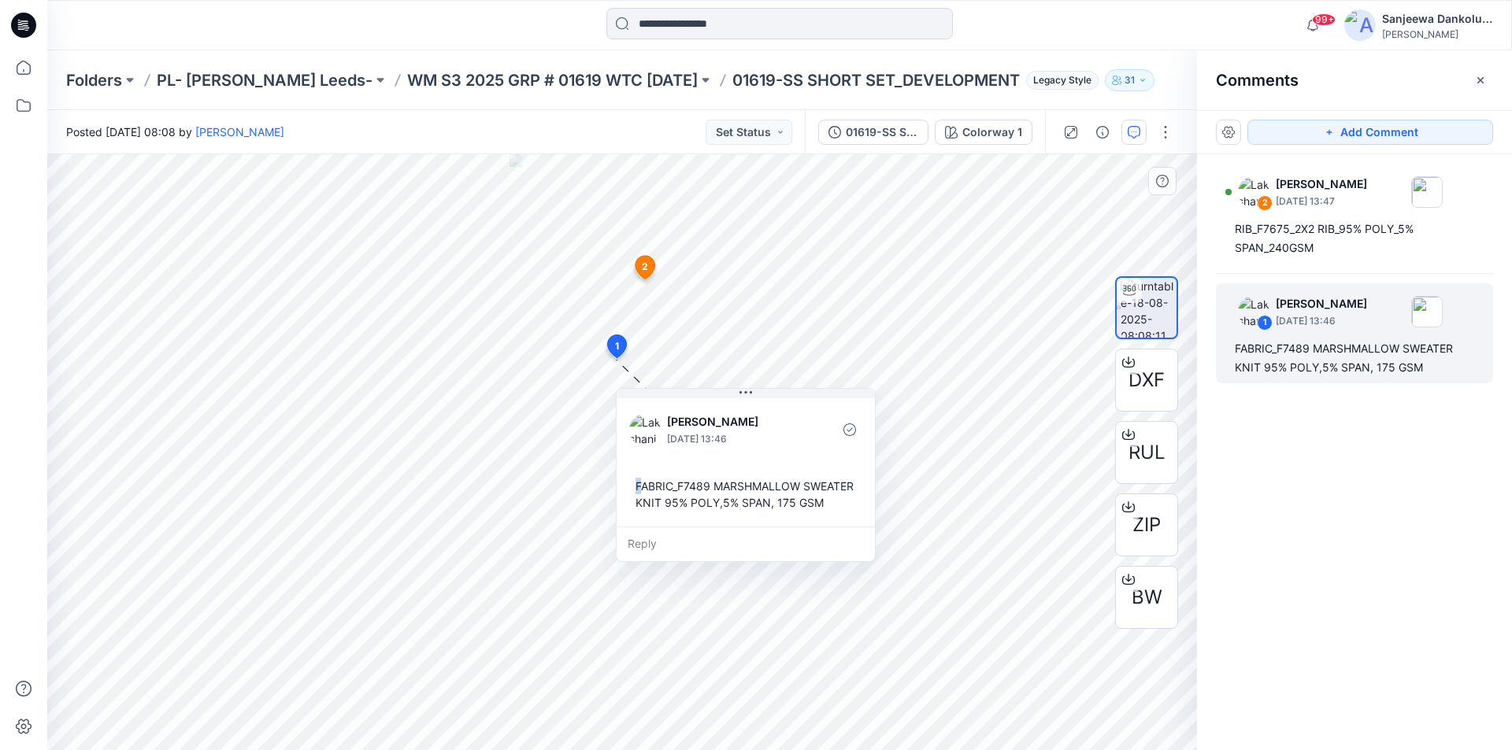
drag, startPoint x: 579, startPoint y: 454, endPoint x: 638, endPoint y: 487, distance: 67.7
click at [638, 487] on div "FABRIC_F7489 MARSHMALLOW SWEATER KNIT 95% POLY,5% SPAN, 175 GSM" at bounding box center [745, 495] width 233 height 46
click at [654, 517] on div "FABRIC_F7489 MARSHMALLOW SWEATER KNIT 95% POLY,5% SPAN, 175 GSM" at bounding box center [745, 495] width 233 height 46
click at [661, 517] on div "FABRIC_F7489 MARSHMALLOW SWEATER KNIT 95% POLY,5% SPAN, 175 GSM" at bounding box center [745, 495] width 233 height 46
copy div "FABRIC_F7489 MARSHMALLOW SWEATER KNIT 95% POLY,5% SPAN, 175 GSM"
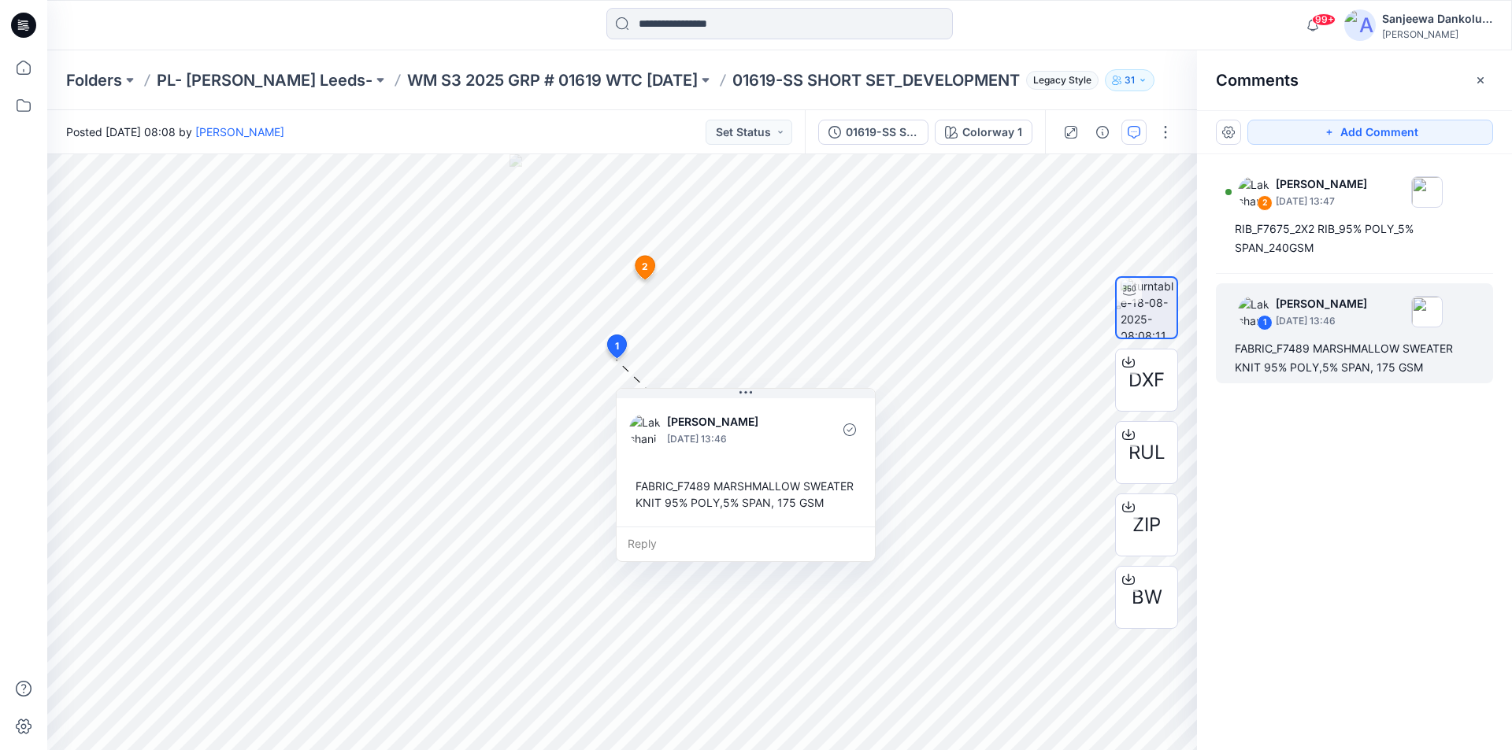
click at [30, 28] on icon at bounding box center [23, 25] width 25 height 25
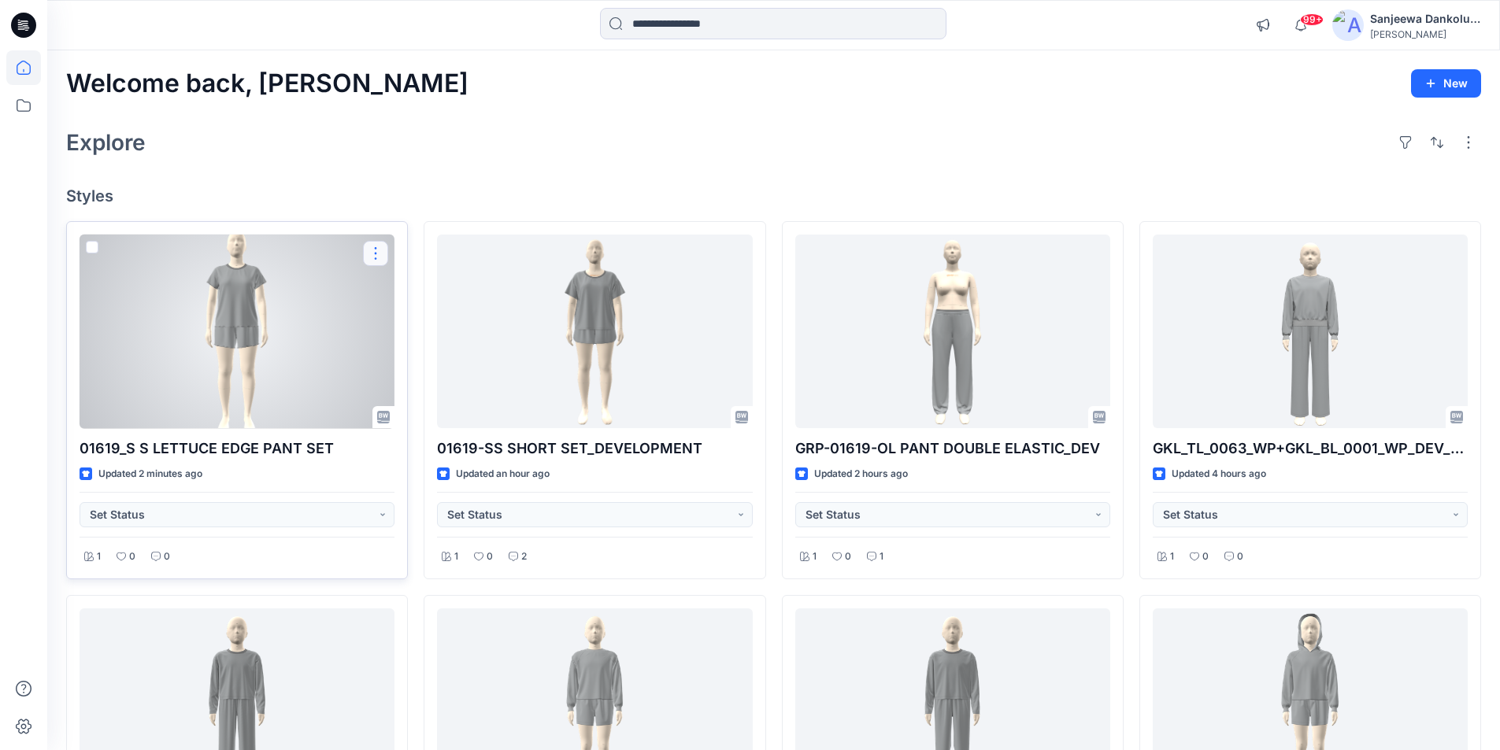
click at [374, 260] on button "button" at bounding box center [375, 253] width 25 height 25
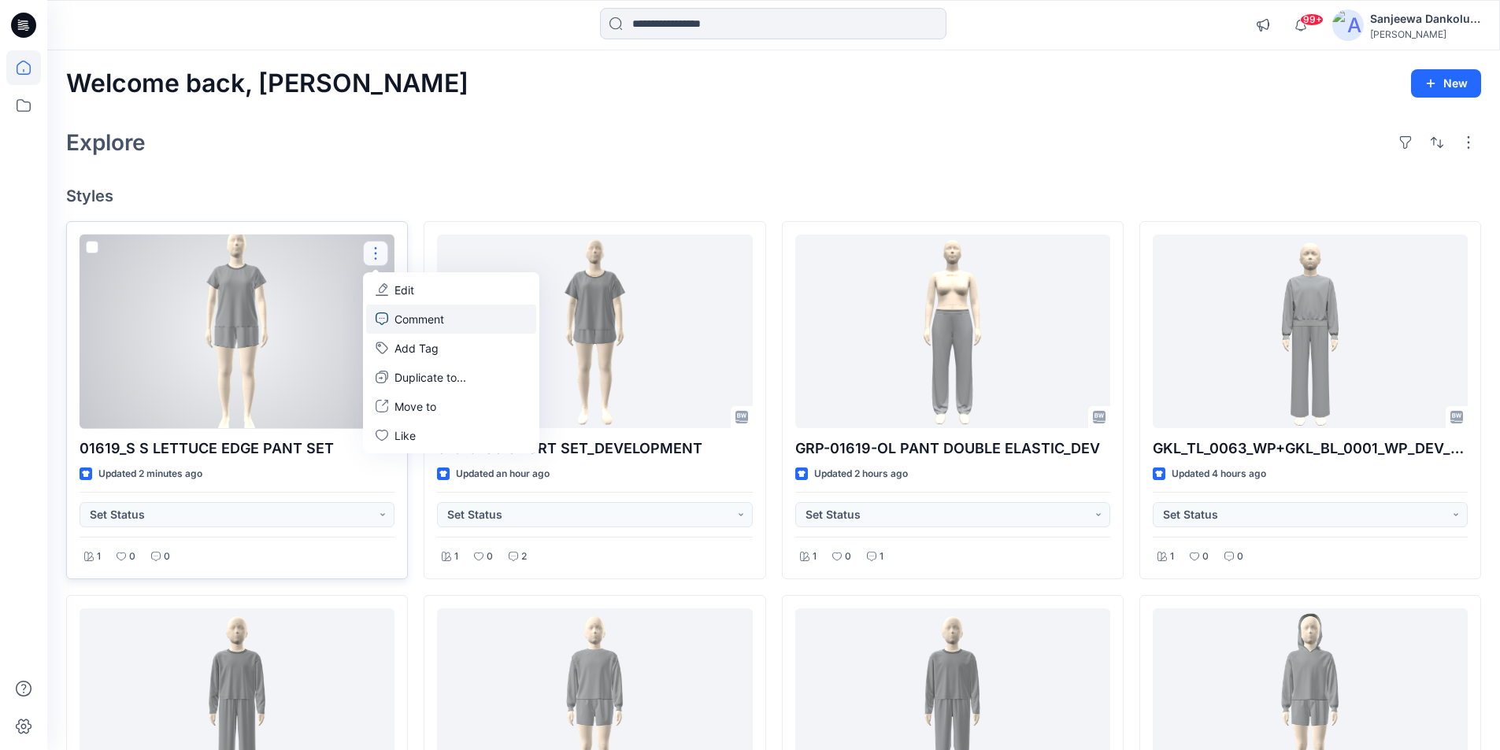
click at [405, 311] on p "Comment" at bounding box center [420, 319] width 50 height 17
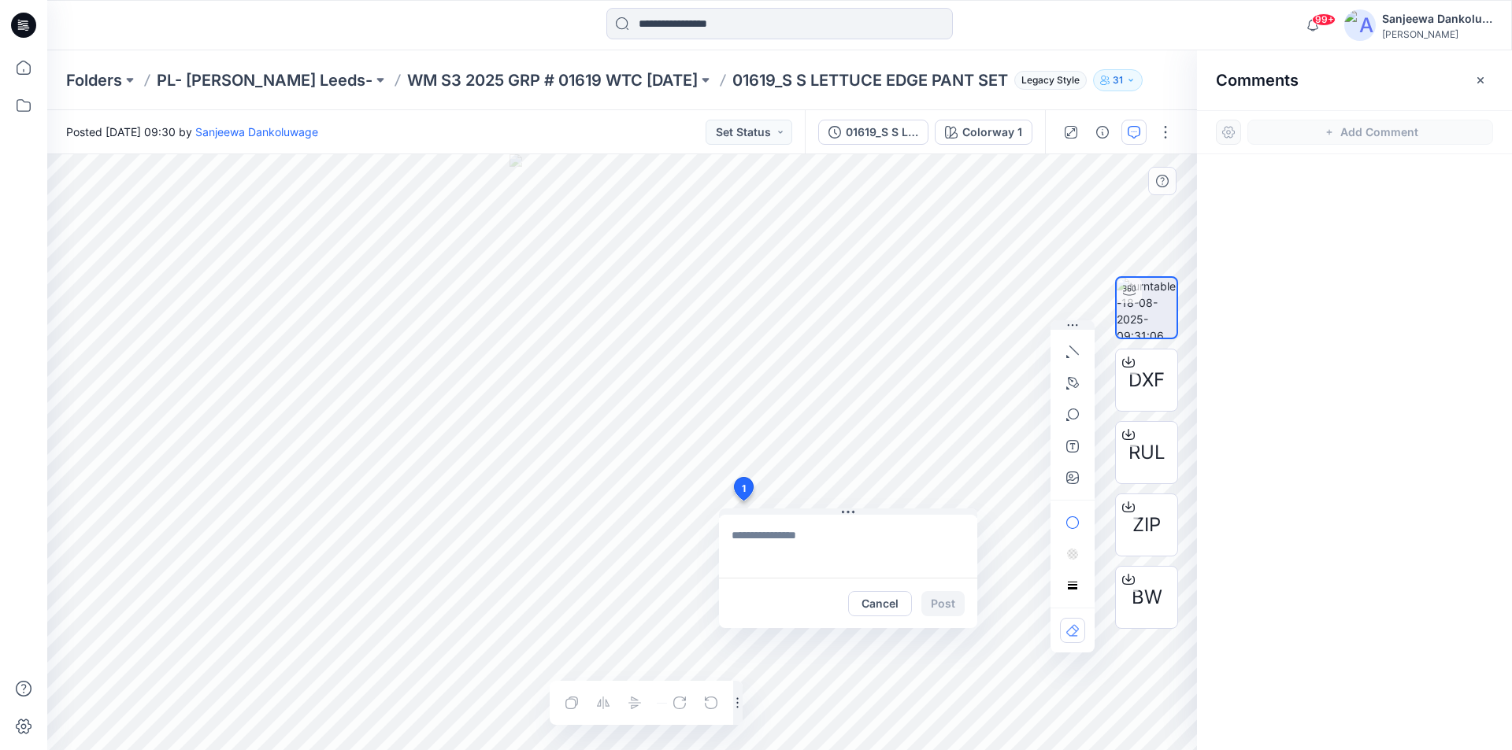
click at [743, 501] on div "1 Cancel Post Layer 1" at bounding box center [622, 452] width 1150 height 596
type textarea "**********"
click at [947, 601] on button "Post" at bounding box center [942, 603] width 43 height 25
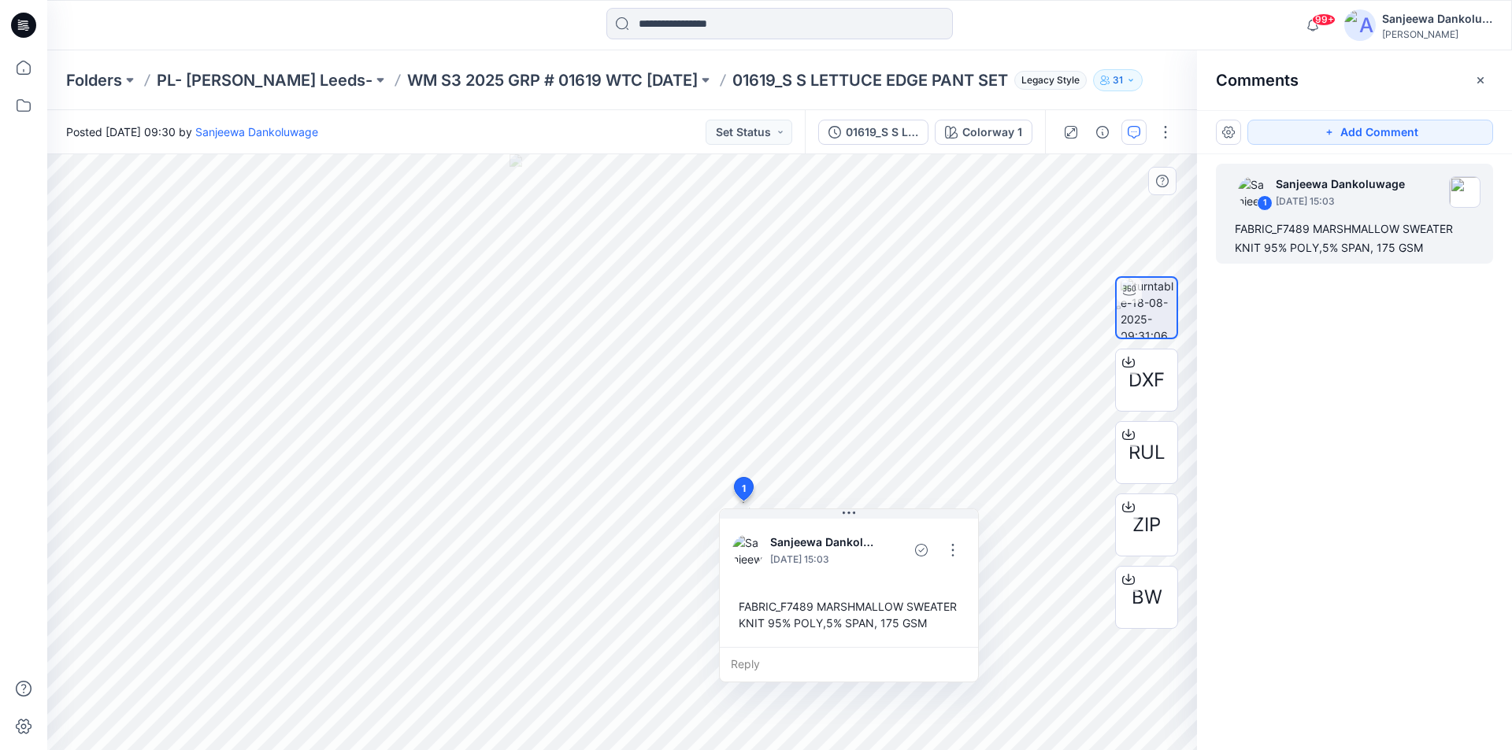
click at [30, 21] on icon at bounding box center [23, 25] width 25 height 25
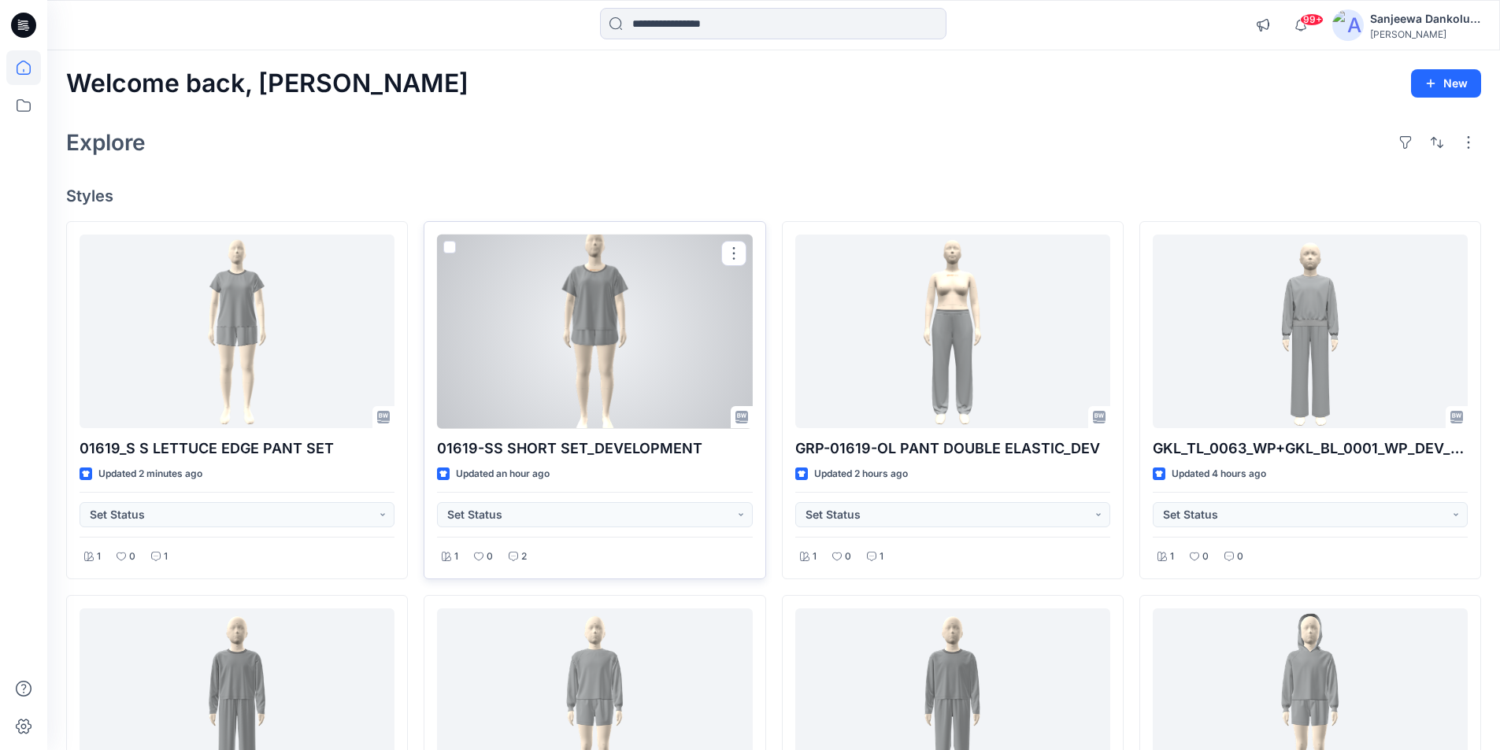
click at [676, 357] on div at bounding box center [594, 332] width 315 height 194
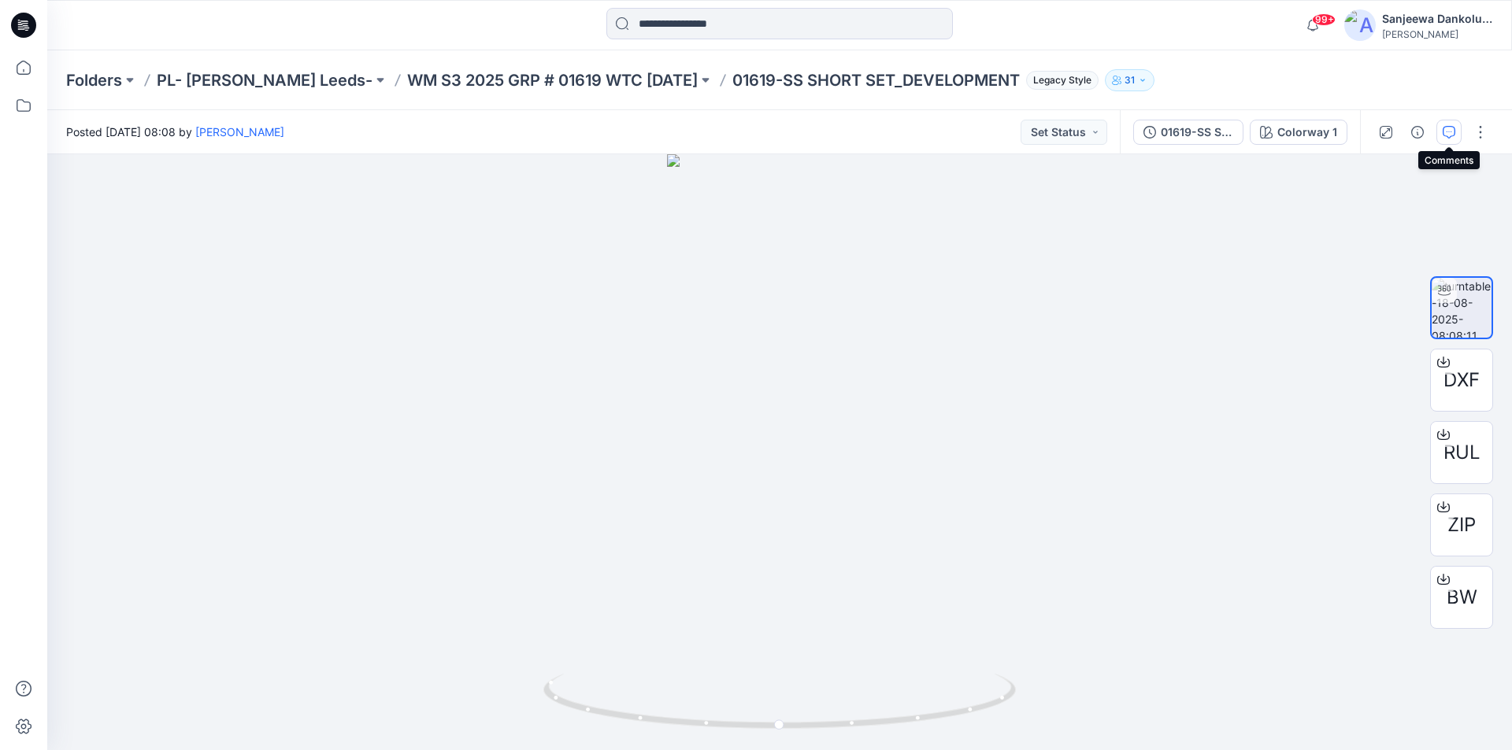
click at [1445, 128] on icon "button" at bounding box center [1449, 132] width 13 height 13
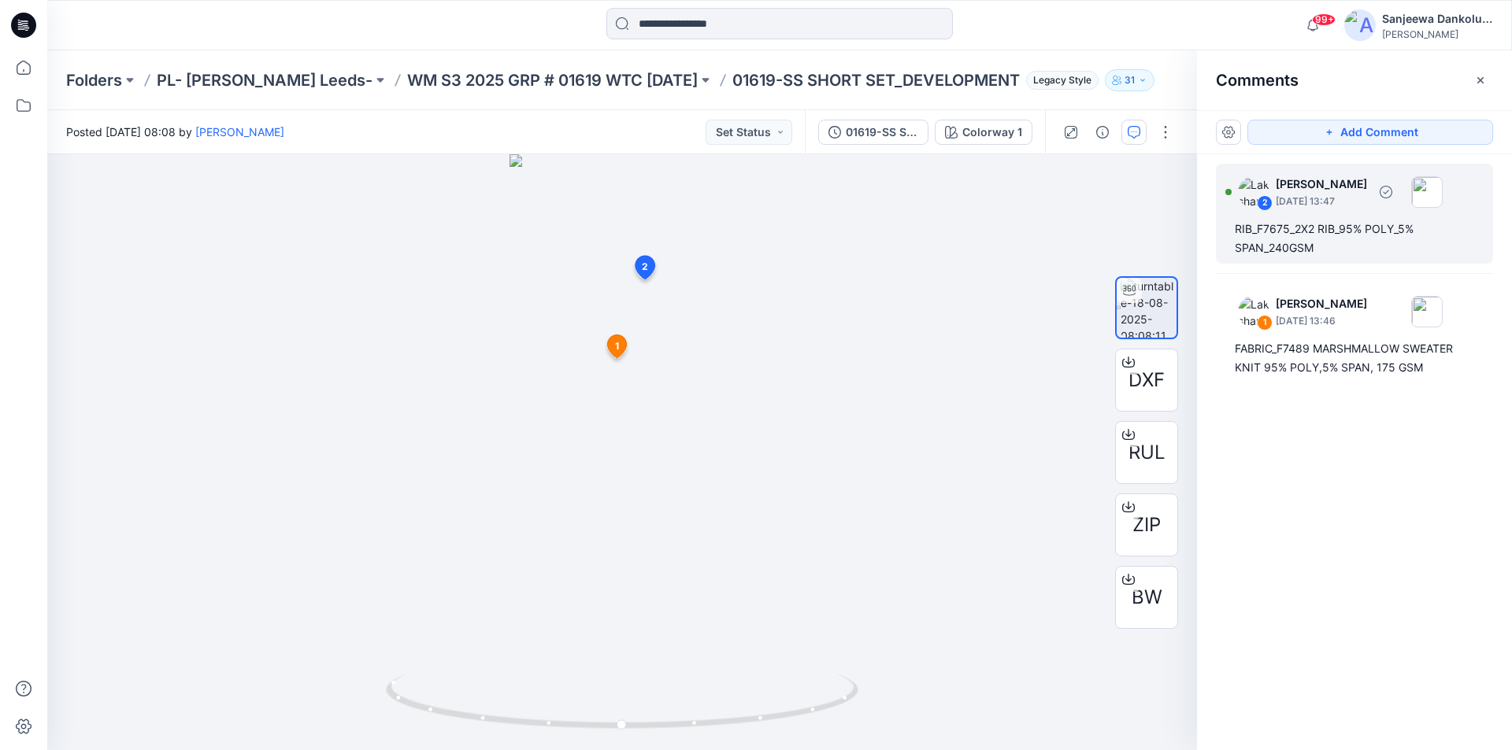
click at [1291, 239] on div "RIB_F7675_2X2 RIB_95% POLY_5% SPAN_240GSM" at bounding box center [1354, 239] width 239 height 38
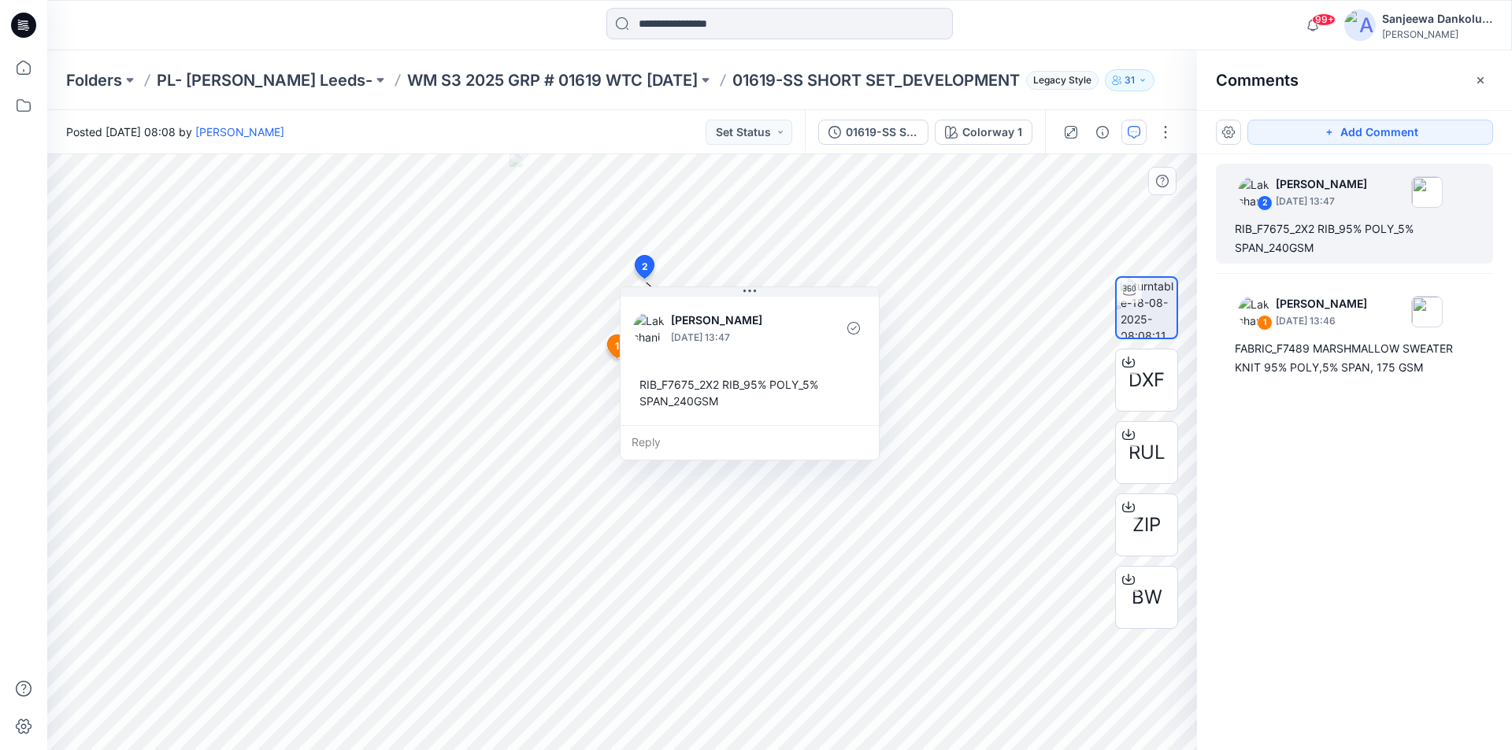
click at [711, 403] on div "RIB_F7675_2X2 RIB_95% POLY_5% SPAN_240GSM" at bounding box center [749, 393] width 233 height 46
click at [715, 400] on div "RIB_F7675_2X2 RIB_95% POLY_5% SPAN_240GSM" at bounding box center [749, 393] width 233 height 46
click at [636, 384] on div "RIB_F7675_2X2 RIB_95% POLY_5% SPAN_240GSM" at bounding box center [749, 393] width 233 height 46
copy div "RIB_F7675_2X2 RIB_95% POLY_5% SPAN_240GSM"
click at [13, 20] on icon at bounding box center [23, 25] width 25 height 25
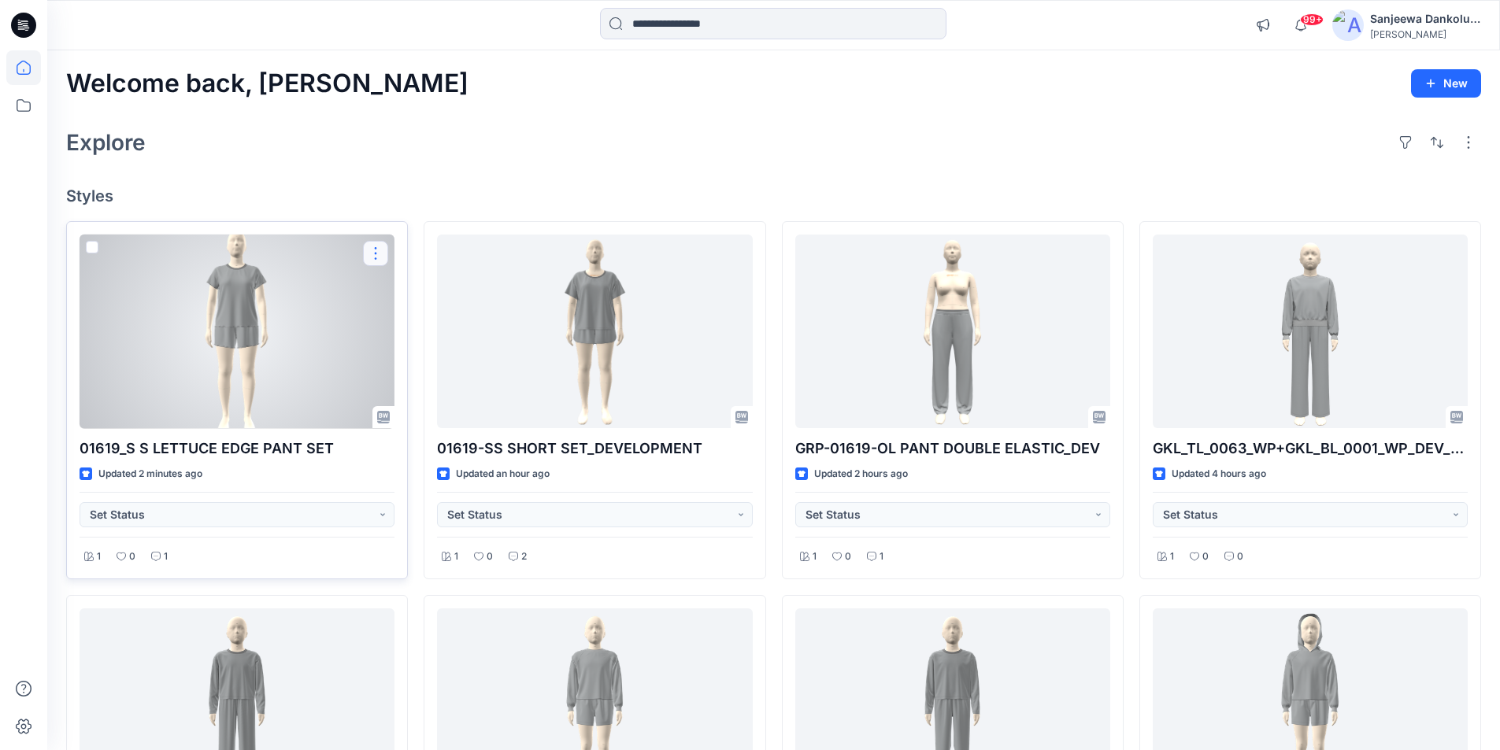
click at [372, 254] on button "button" at bounding box center [375, 253] width 25 height 25
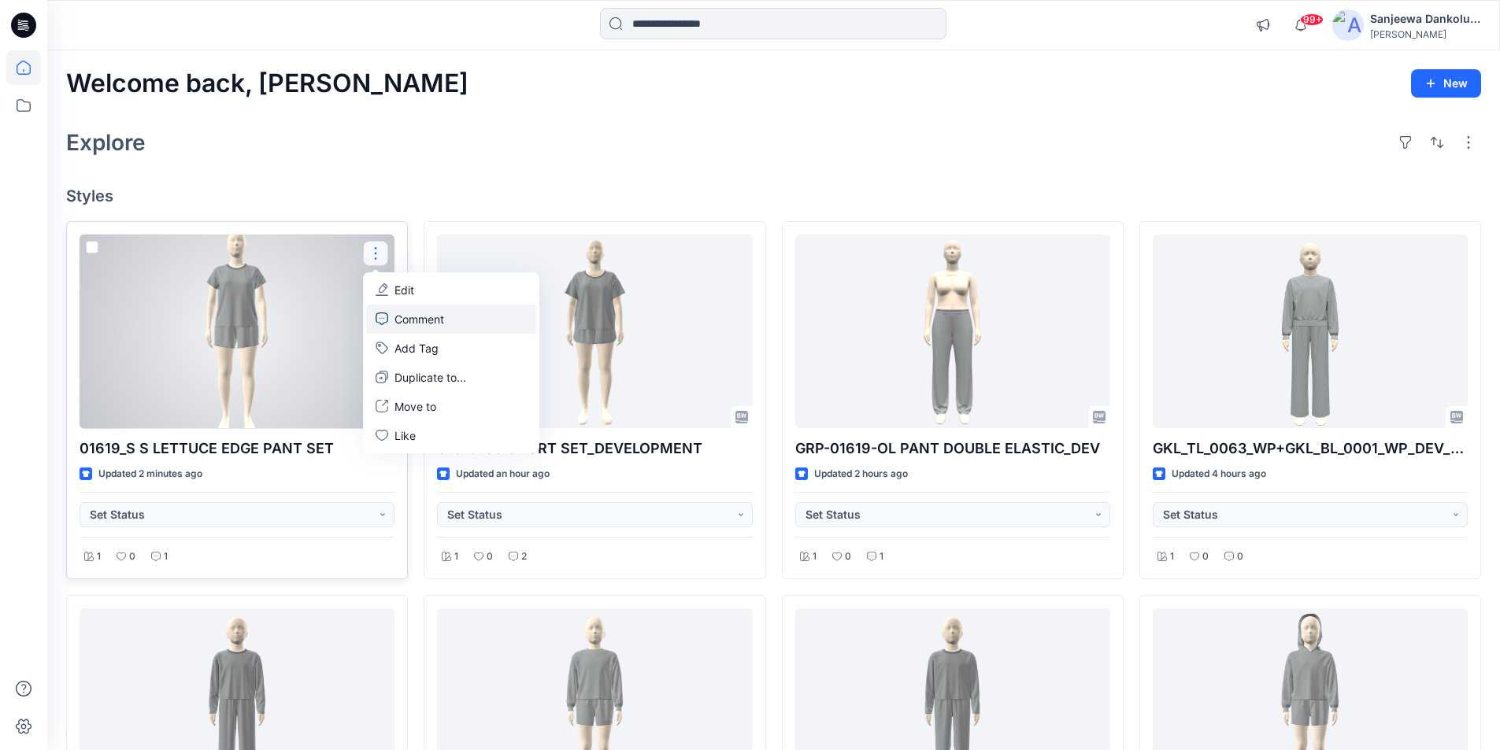
click at [414, 322] on p "Comment" at bounding box center [420, 319] width 50 height 17
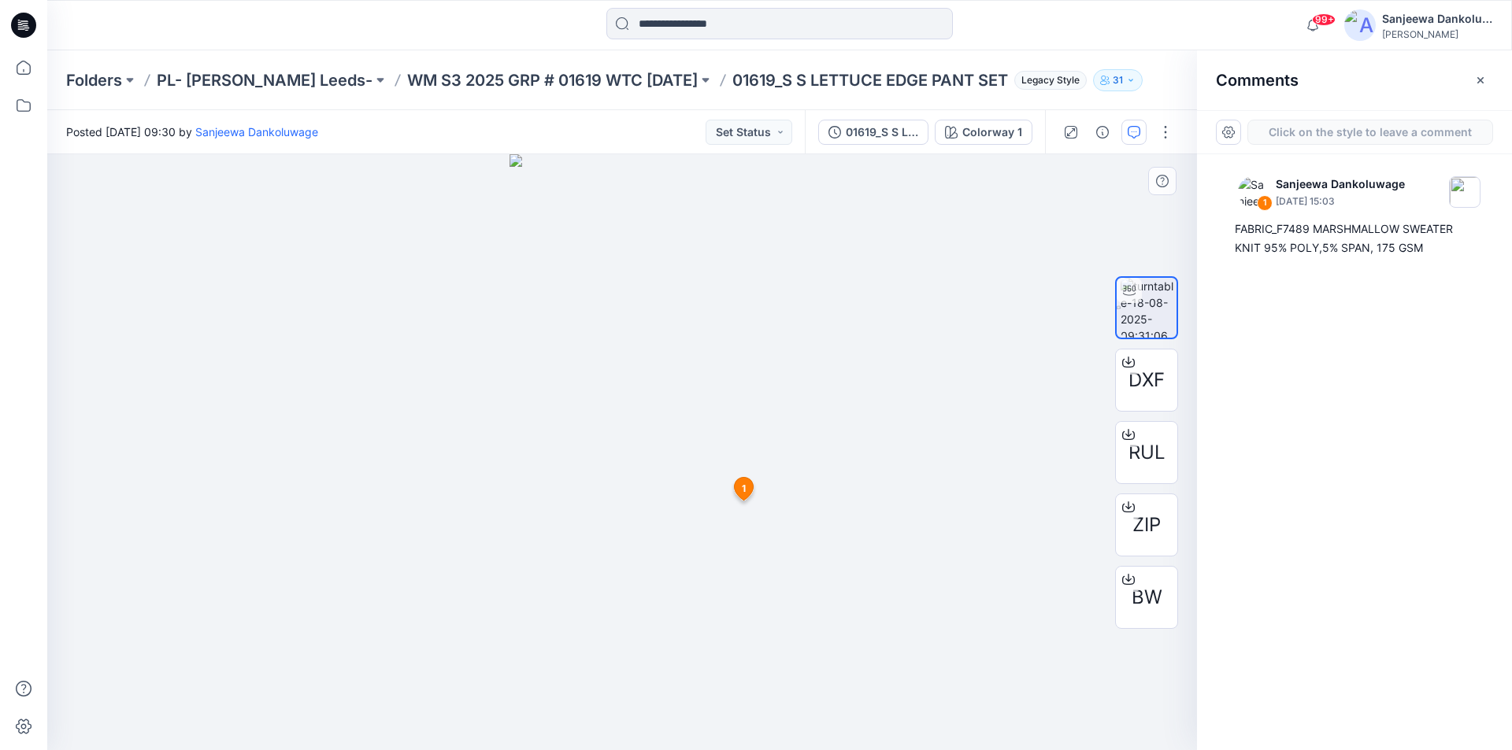
click at [768, 557] on div "2 1 [PERSON_NAME] [DATE] 15:03 FABRIC_F7489 MARSHMALLOW SWEATER KNIT 95% POLY,5…" at bounding box center [622, 452] width 1150 height 596
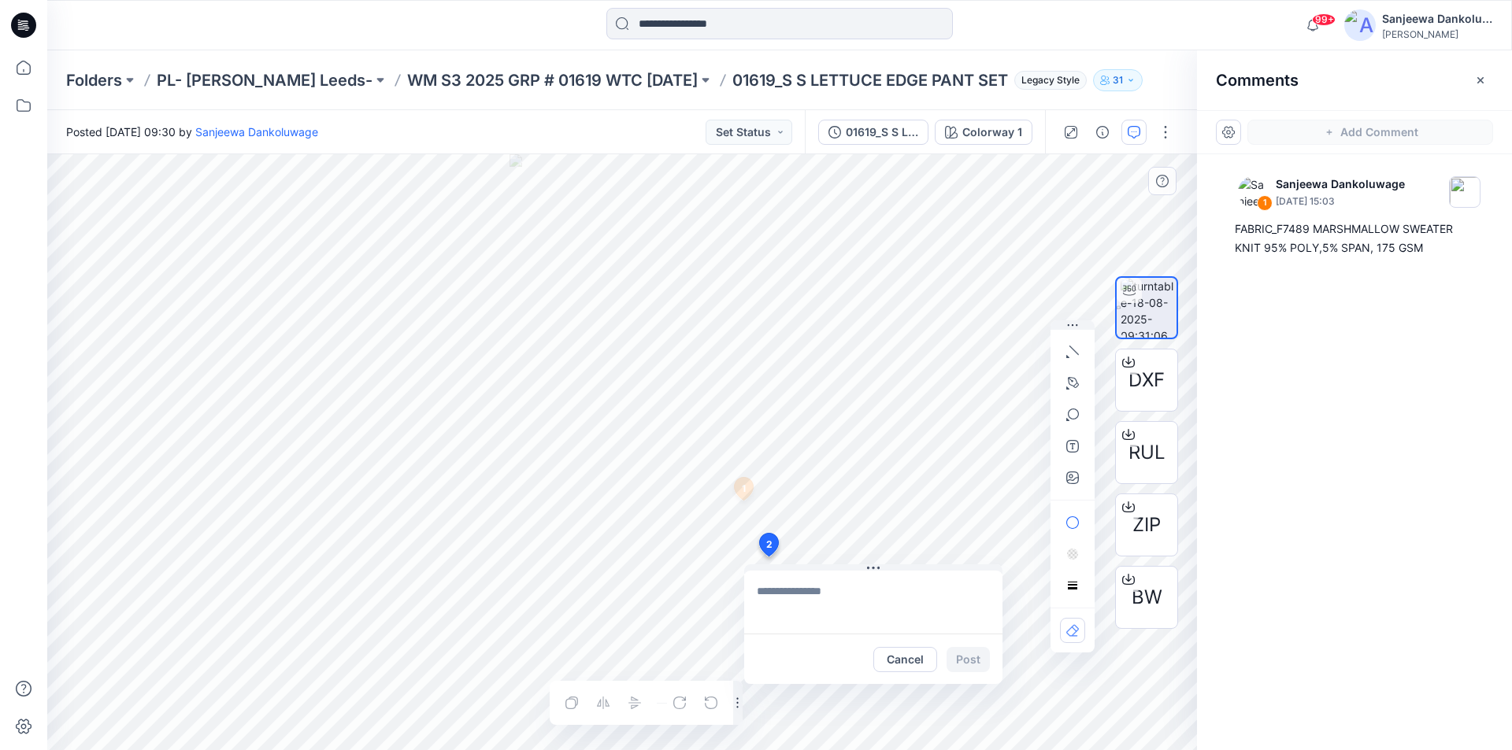
type textarea "**********"
click at [974, 655] on button "Post" at bounding box center [968, 659] width 43 height 25
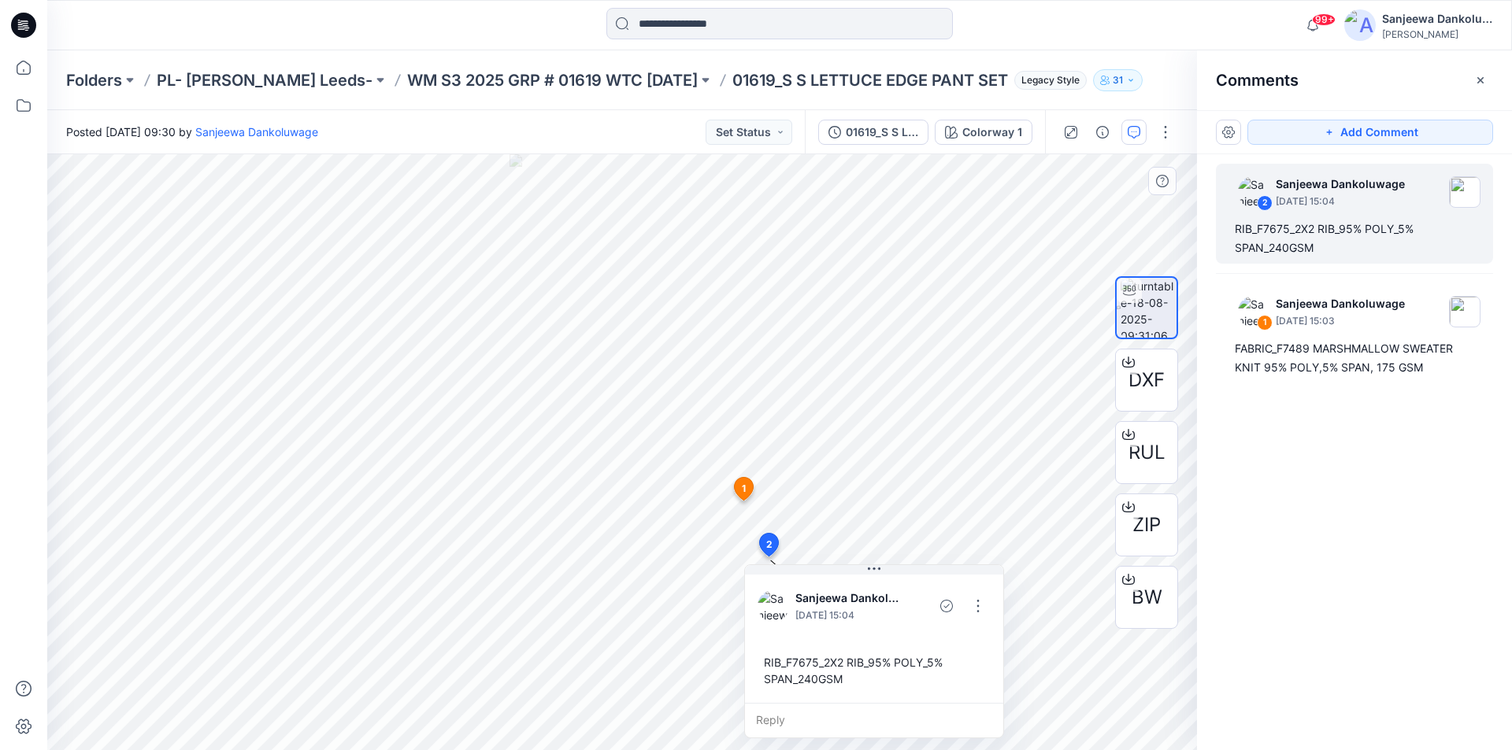
click at [29, 31] on icon at bounding box center [23, 25] width 25 height 25
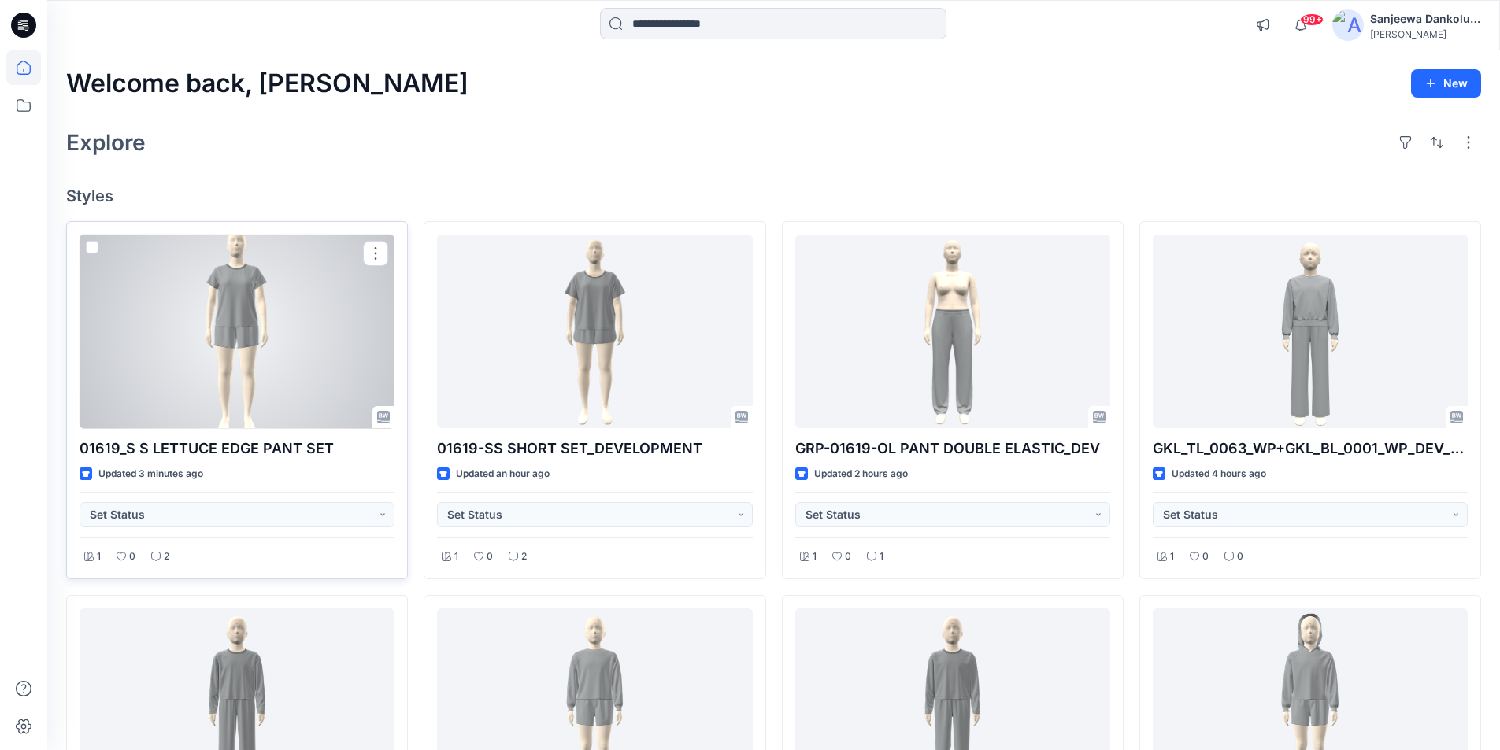
click at [274, 309] on div at bounding box center [237, 332] width 315 height 194
